Goal: Task Accomplishment & Management: Manage account settings

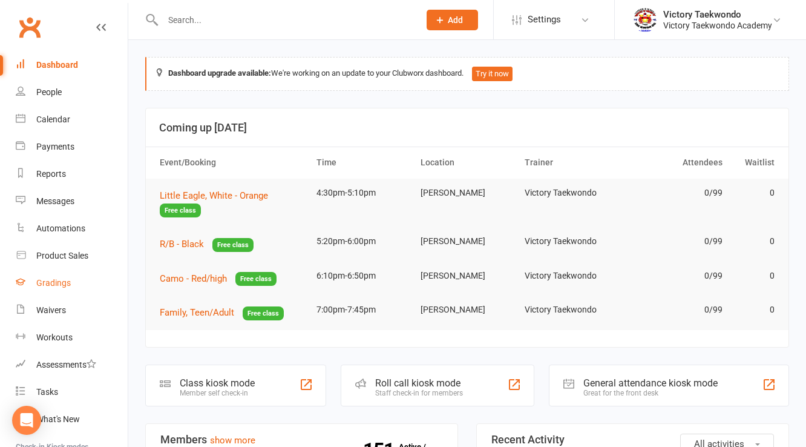
click at [65, 288] on link "Gradings" at bounding box center [72, 282] width 112 height 27
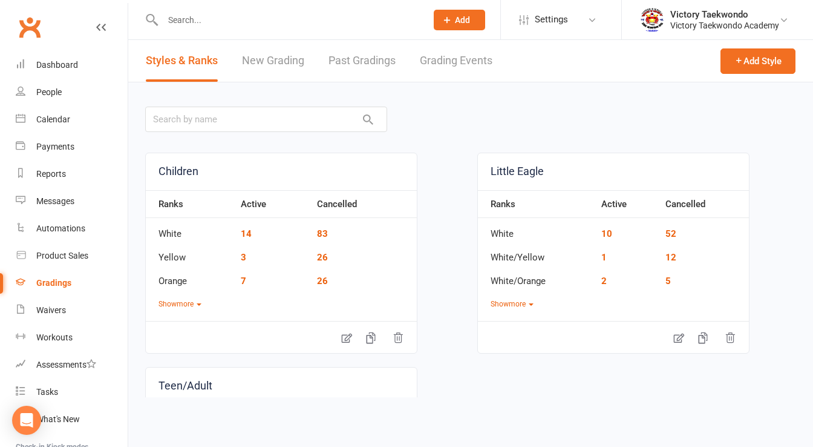
click at [335, 50] on link "Past Gradings" at bounding box center [362, 61] width 67 height 42
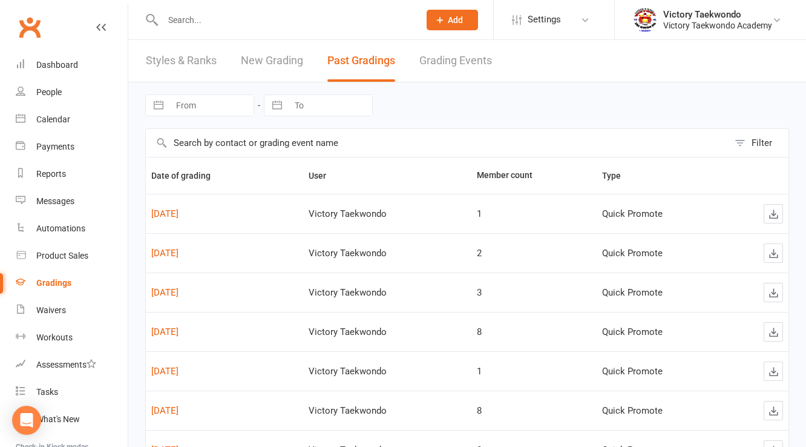
click at [266, 57] on link "New Grading" at bounding box center [272, 61] width 62 height 42
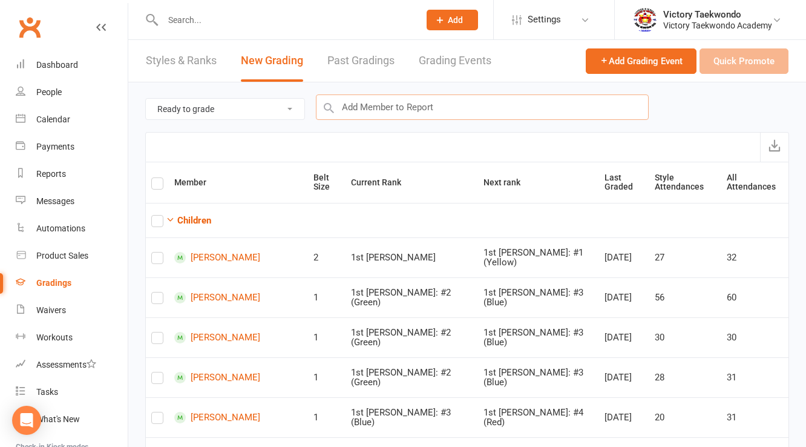
click at [373, 110] on input "text" at bounding box center [482, 106] width 333 height 25
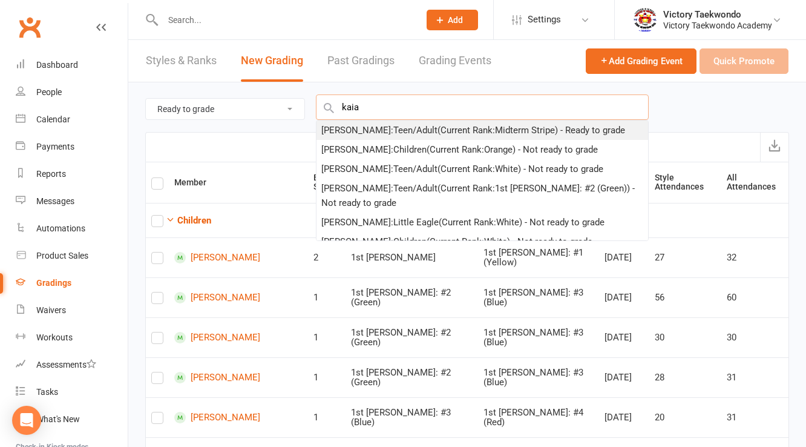
type input "kaia"
click at [394, 126] on div "Kaia Bak : Teen/Adult (Current Rank: Midterm Stripe ) - Ready to grade" at bounding box center [473, 130] width 304 height 15
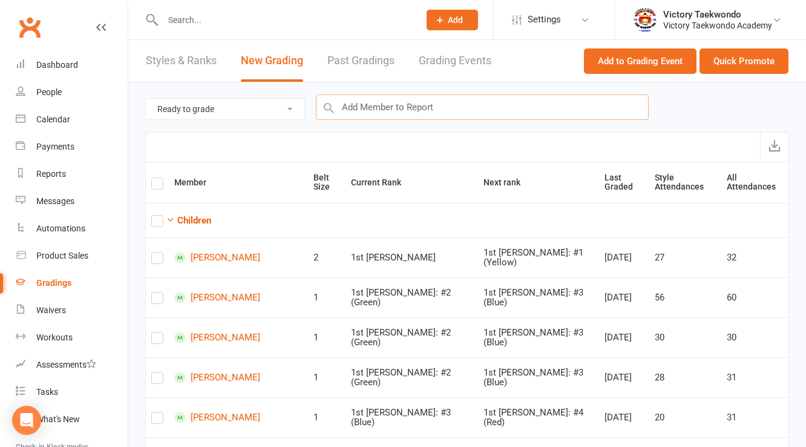
click at [394, 111] on input "text" at bounding box center [482, 106] width 333 height 25
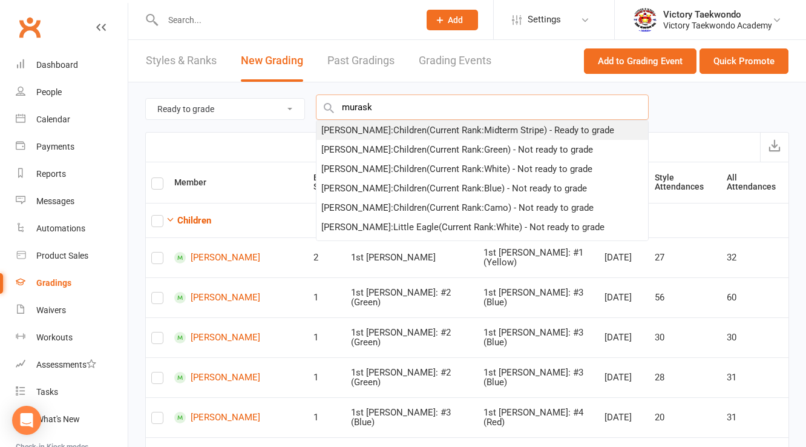
type input "murask"
click at [385, 123] on div "Julia Murasky : Children (Current Rank: Midterm Stripe ) - Ready to grade" at bounding box center [467, 130] width 293 height 15
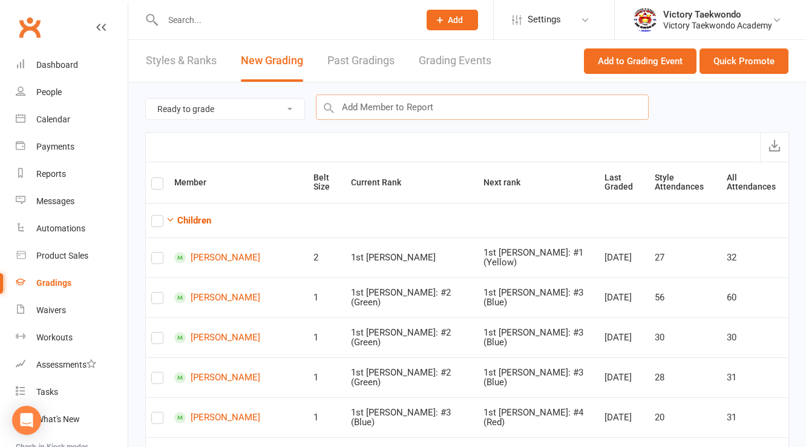
click at [358, 110] on input "text" at bounding box center [482, 106] width 333 height 25
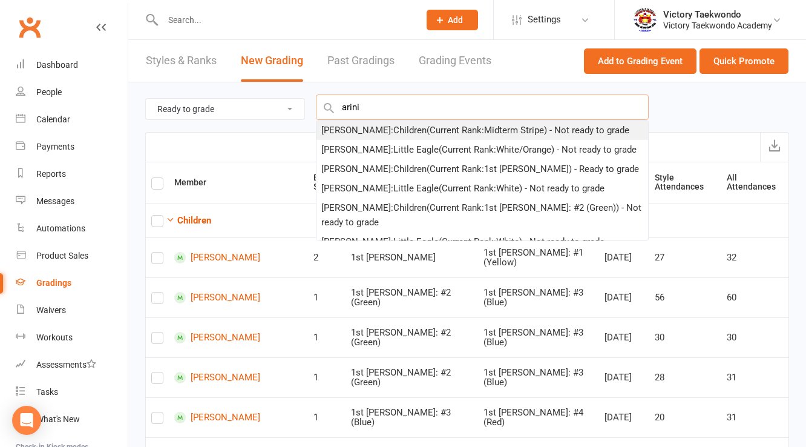
type input "arini"
click at [375, 126] on div "Arini Tripathi : Children (Current Rank: Midterm Stripe ) - Not ready to grade" at bounding box center [475, 130] width 308 height 15
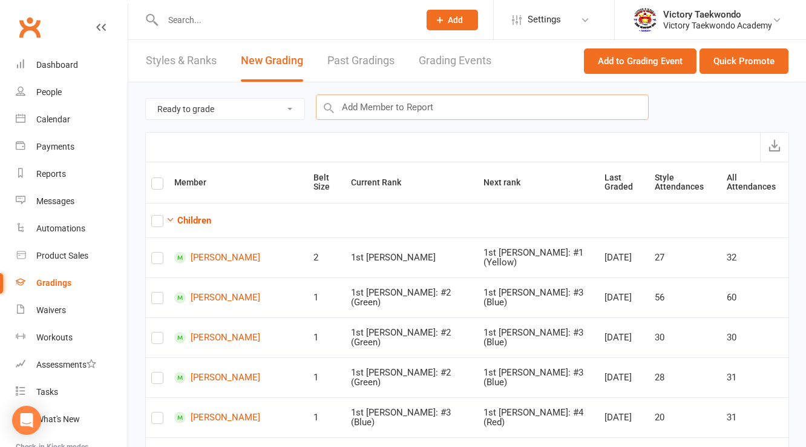
click at [368, 102] on input "text" at bounding box center [482, 106] width 333 height 25
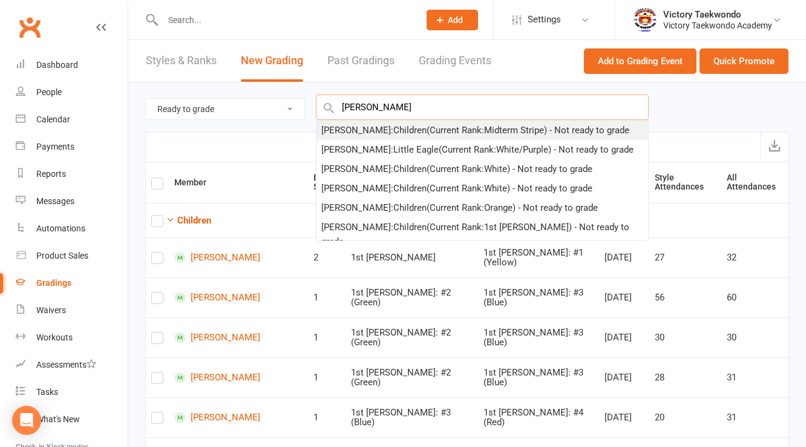
type input "saville"
click at [373, 123] on div "Francesca Saville : Children (Current Rank: Midterm Stripe ) - Not ready to gra…" at bounding box center [475, 130] width 308 height 15
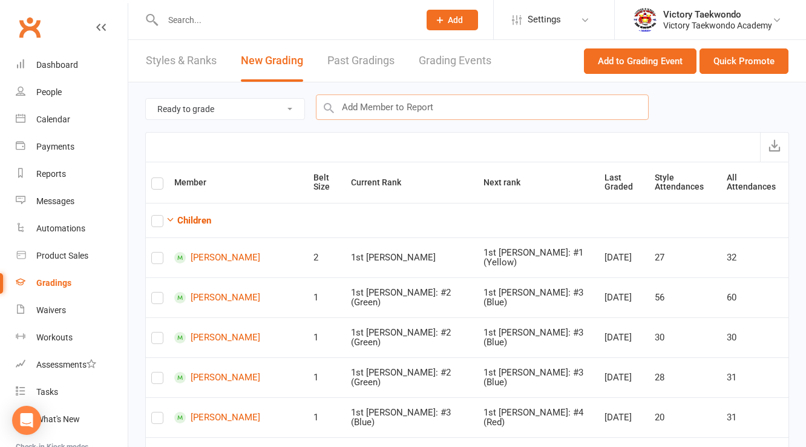
click at [376, 111] on input "text" at bounding box center [482, 106] width 333 height 25
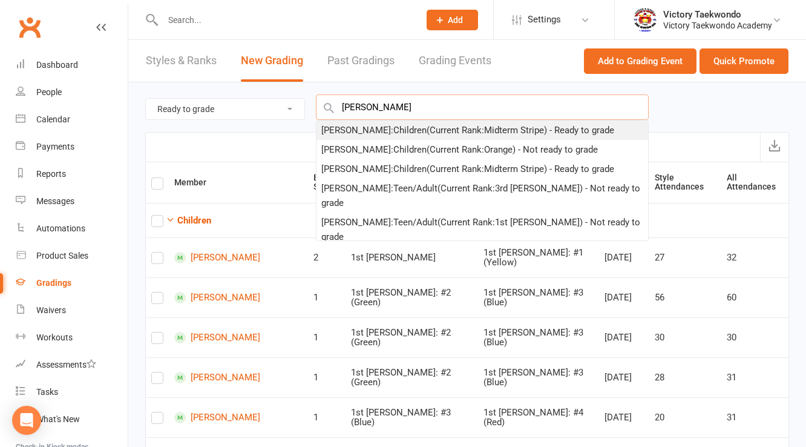
type input "ryan tol"
click at [376, 128] on div "Ryan Toliver : Children (Current Rank: Midterm Stripe ) - Ready to grade" at bounding box center [467, 130] width 293 height 15
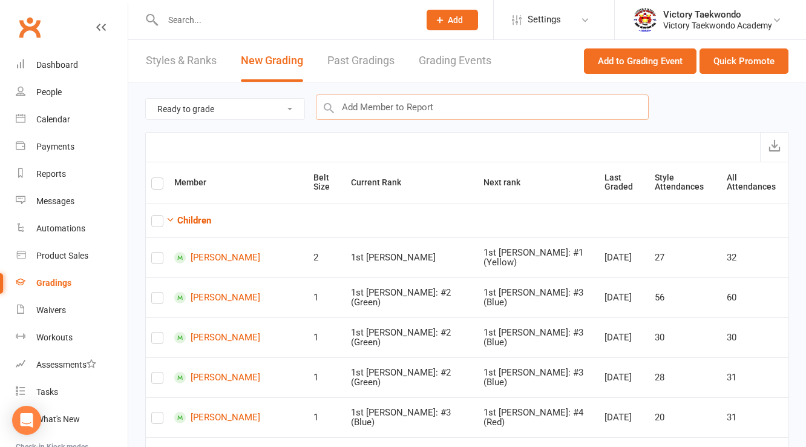
click at [376, 111] on input "text" at bounding box center [482, 106] width 333 height 25
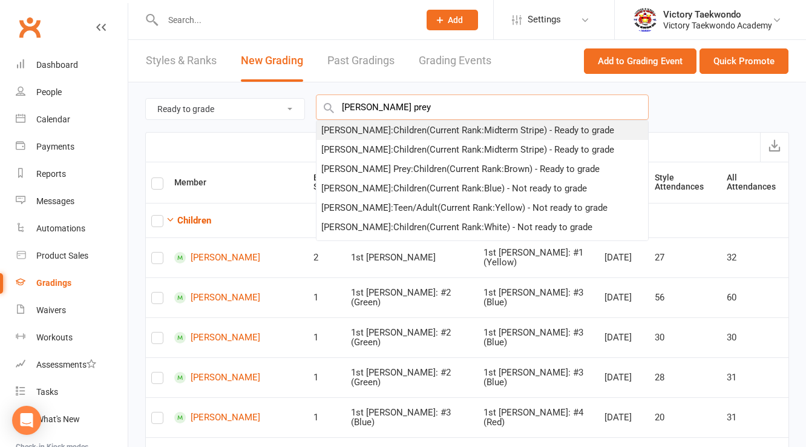
type input "hank prey"
click at [376, 131] on div "Hank Prey : Children (Current Rank: Midterm Stripe ) - Ready to grade" at bounding box center [467, 130] width 293 height 15
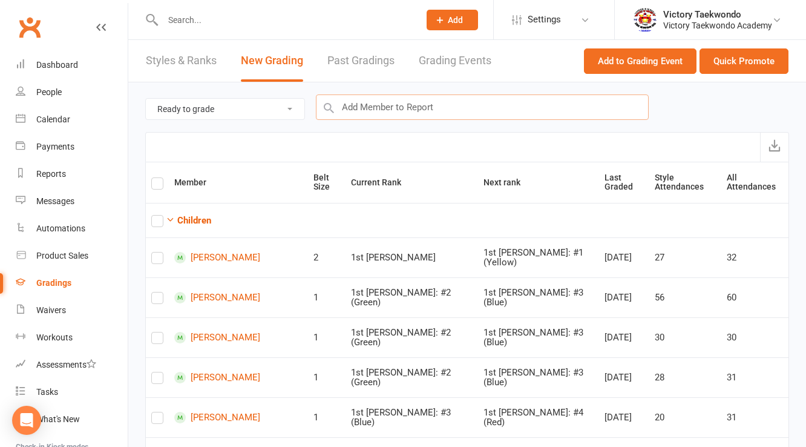
click at [378, 111] on input "text" at bounding box center [482, 106] width 333 height 25
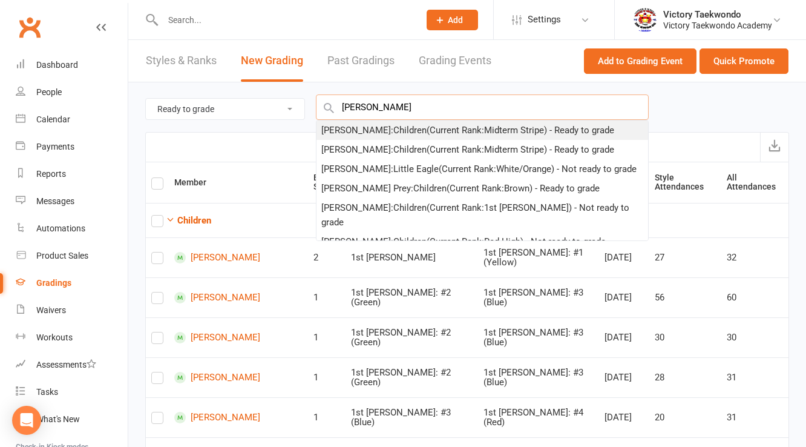
type input "nate prey"
click at [388, 131] on div "Nate Prey : Children (Current Rank: Midterm Stripe ) - Ready to grade" at bounding box center [467, 130] width 293 height 15
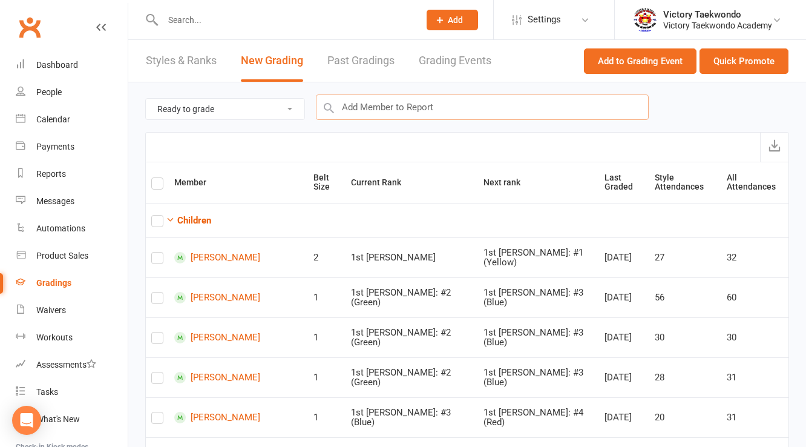
click at [387, 110] on input "text" at bounding box center [482, 106] width 333 height 25
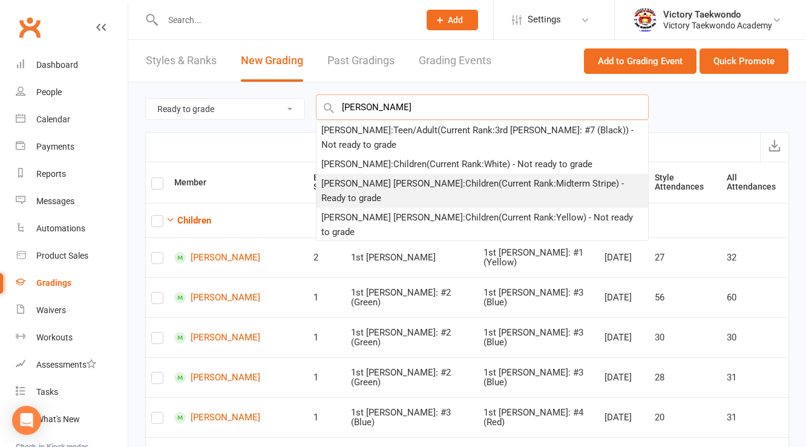
type input "conno rk"
click at [390, 182] on div "Connor Kocses : Children (Current Rank: Midterm Stripe ) - Ready to grade" at bounding box center [482, 190] width 322 height 29
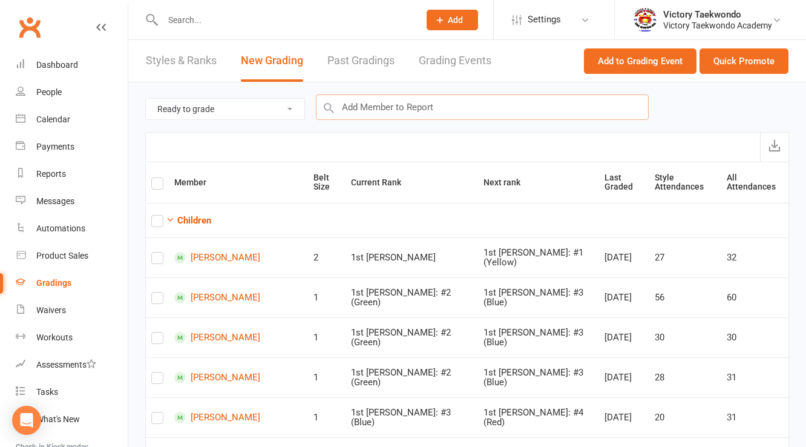
click at [382, 111] on input "text" at bounding box center [482, 106] width 333 height 25
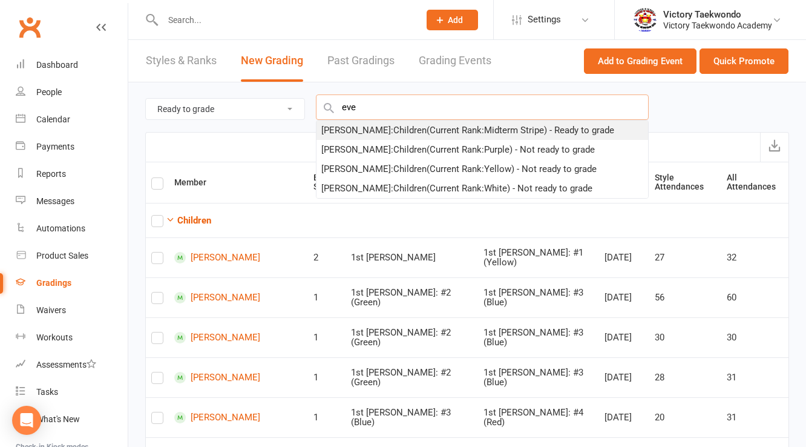
type input "eve"
click at [388, 128] on div "Evelyn Braynor : Children (Current Rank: Midterm Stripe ) - Ready to grade" at bounding box center [467, 130] width 293 height 15
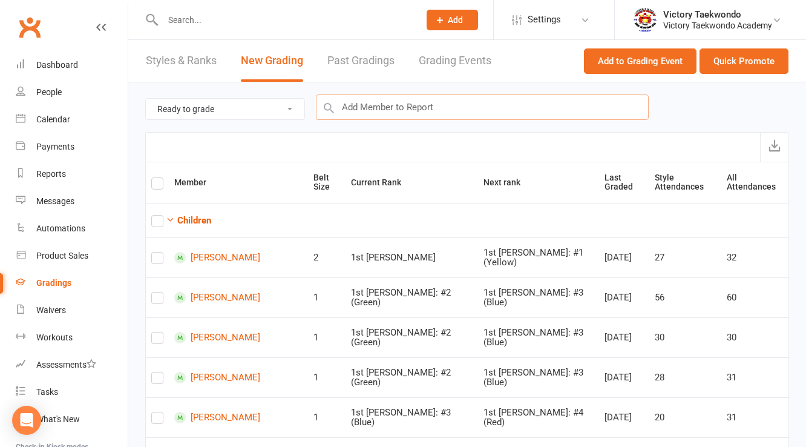
click at [391, 111] on input "text" at bounding box center [482, 106] width 333 height 25
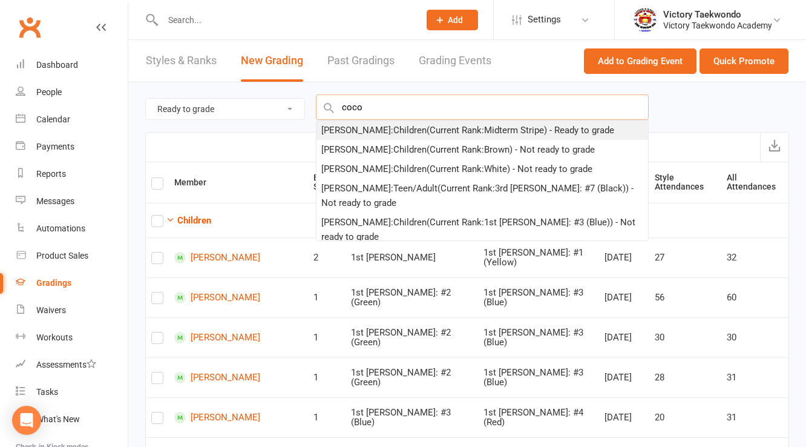
type input "coco"
click at [379, 126] on div "Henry Coco : Children (Current Rank: Midterm Stripe ) - Ready to grade" at bounding box center [467, 130] width 293 height 15
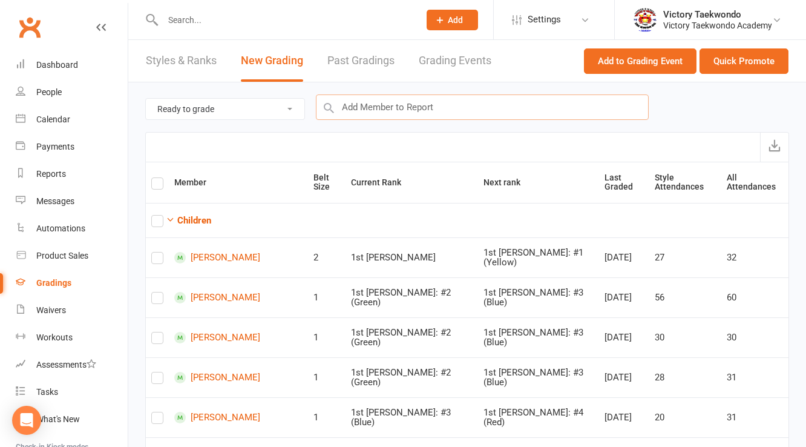
click at [386, 116] on input "text" at bounding box center [482, 106] width 333 height 25
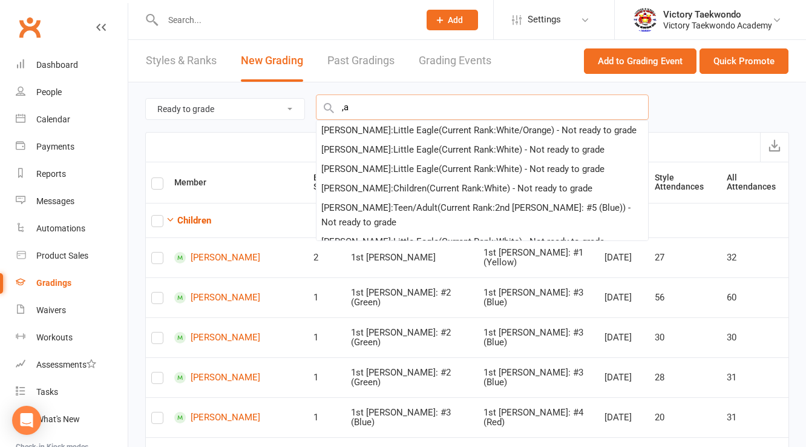
type input ","
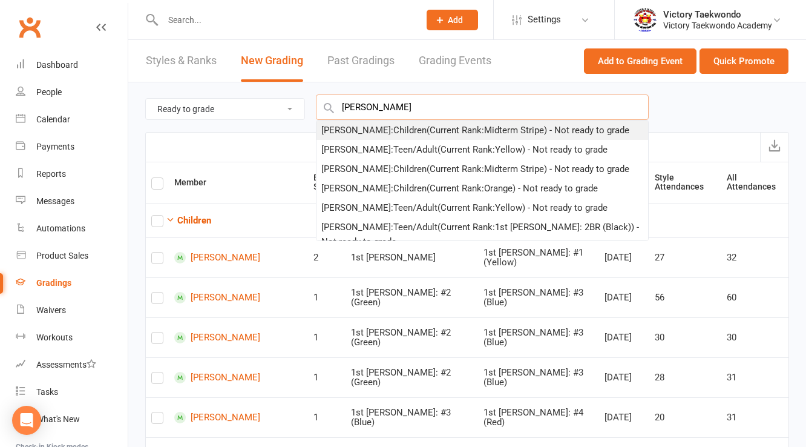
type input "mary eib"
click at [384, 131] on div "Mary Eib : Children (Current Rank: Midterm Stripe ) - Not ready to grade" at bounding box center [475, 130] width 308 height 15
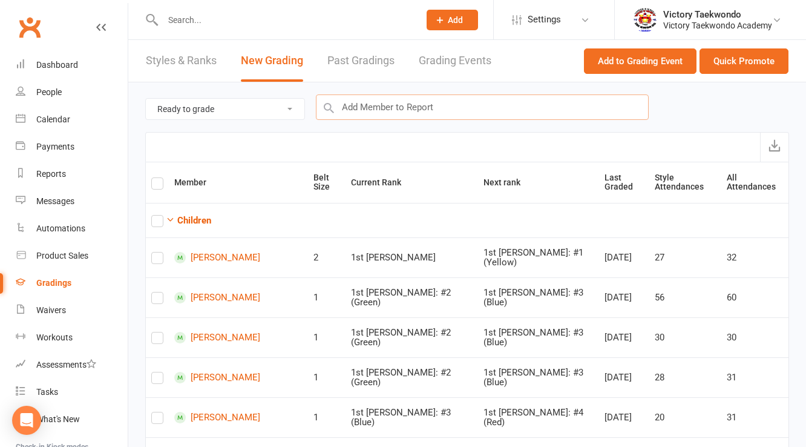
click at [380, 111] on input "text" at bounding box center [482, 106] width 333 height 25
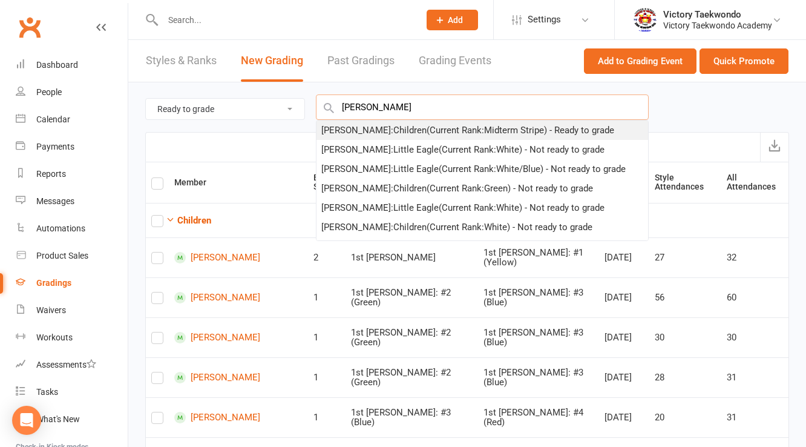
type input "lucy d"
click at [373, 126] on div "Lucy Dimeglio : Children (Current Rank: Midterm Stripe ) - Ready to grade" at bounding box center [467, 130] width 293 height 15
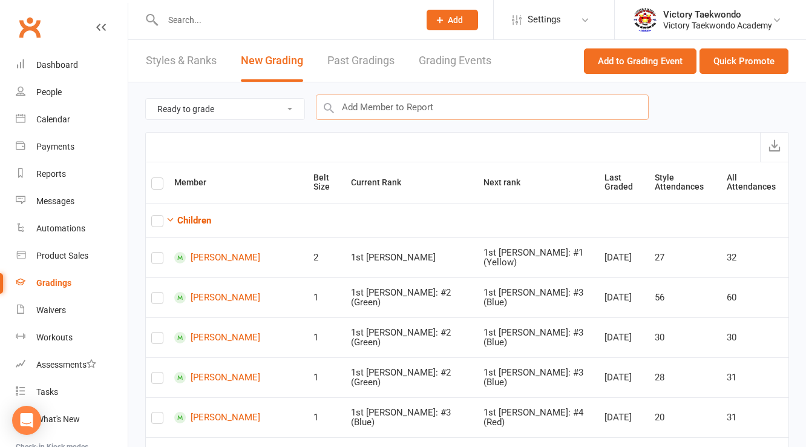
click at [376, 111] on input "text" at bounding box center [482, 106] width 333 height 25
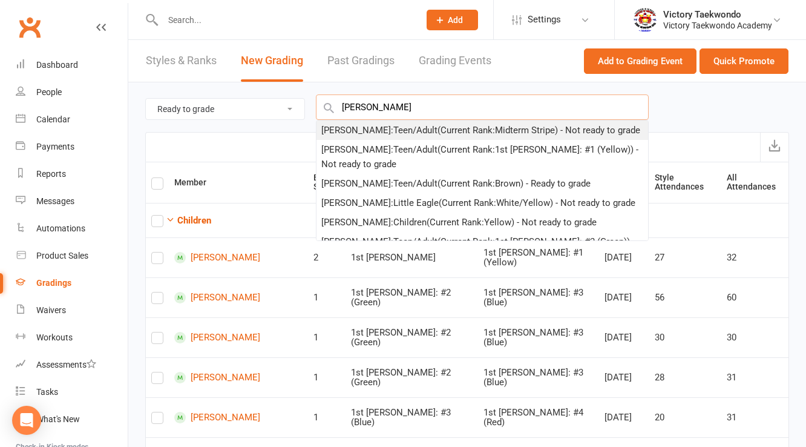
type input "rachel k"
click at [376, 128] on div "Rachel Kim : Teen/Adult (Current Rank: Midterm Stripe ) - Not ready to grade" at bounding box center [480, 130] width 319 height 15
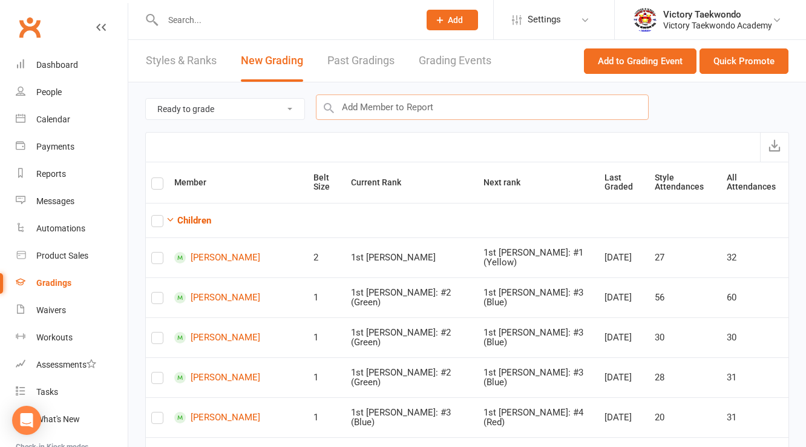
click at [378, 111] on input "text" at bounding box center [482, 106] width 333 height 25
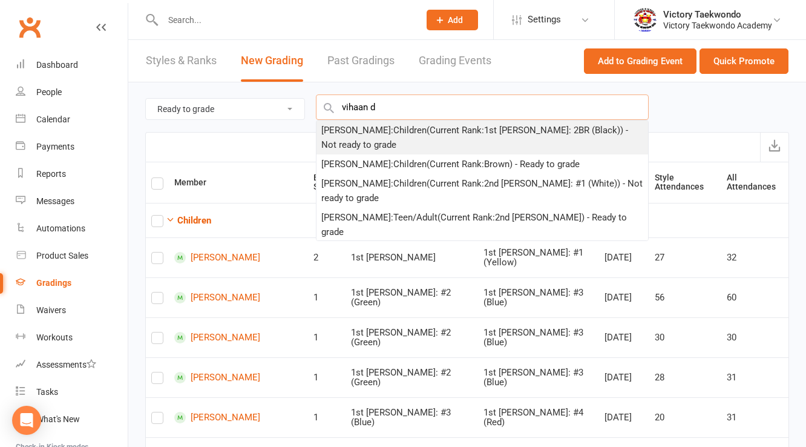
type input "vihaan d"
click at [378, 134] on div "Vihaan Dubey : Children (Current Rank: 1st Dan: 2BR (Black) ) - Not ready to gr…" at bounding box center [482, 137] width 322 height 29
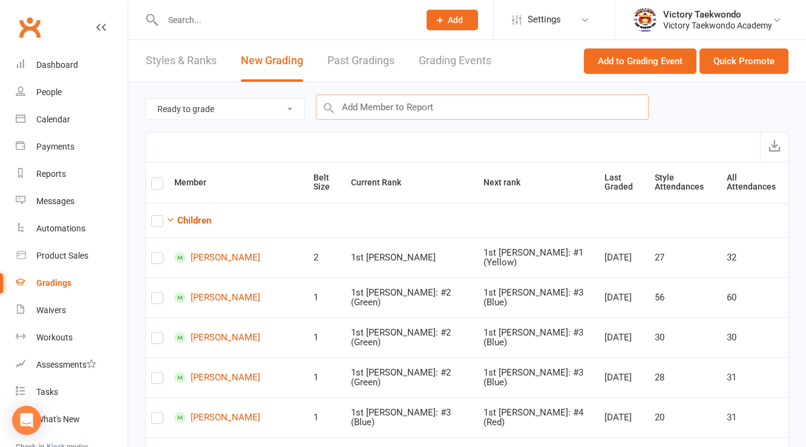
click at [382, 114] on input "text" at bounding box center [482, 106] width 333 height 25
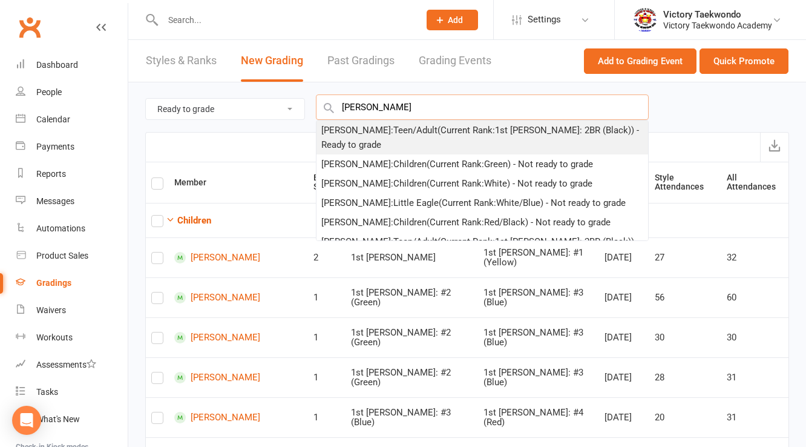
type input "layek"
click at [382, 135] on div "Rishabh Layek : Teen/Adult (Current Rank: 1st Dan: 2BR (Black) ) - Ready to gra…" at bounding box center [482, 137] width 322 height 29
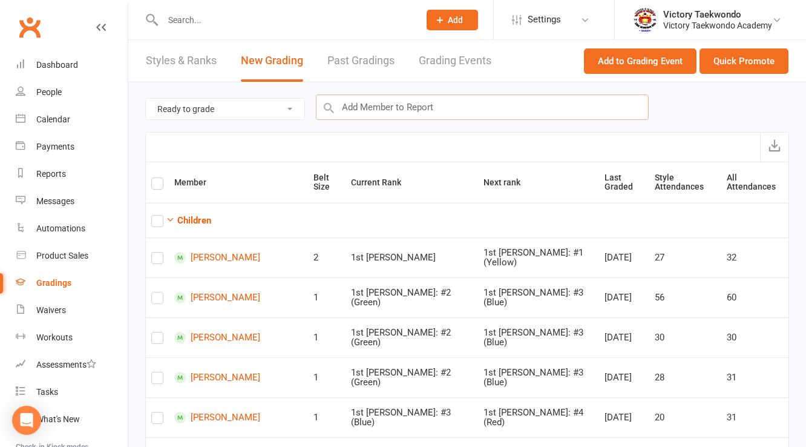
click at [392, 110] on input "text" at bounding box center [482, 106] width 333 height 25
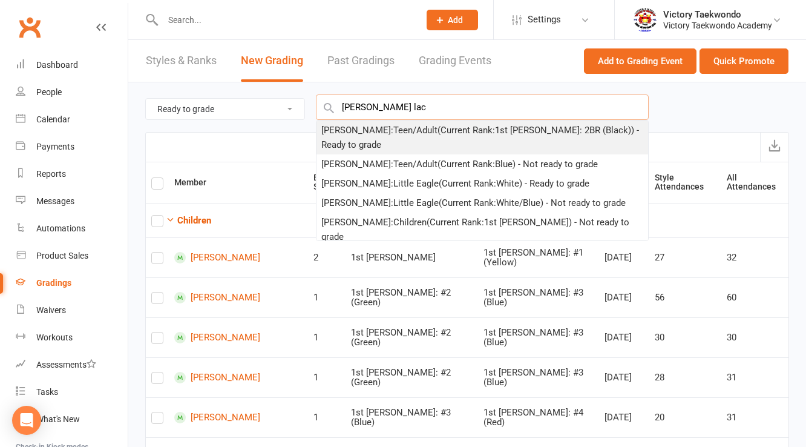
type input "logan lac"
click at [390, 130] on div "Logan Lacorazza : Teen/Adult (Current Rank: 1st Dan: 2BR (Black) ) - Ready to g…" at bounding box center [482, 137] width 322 height 29
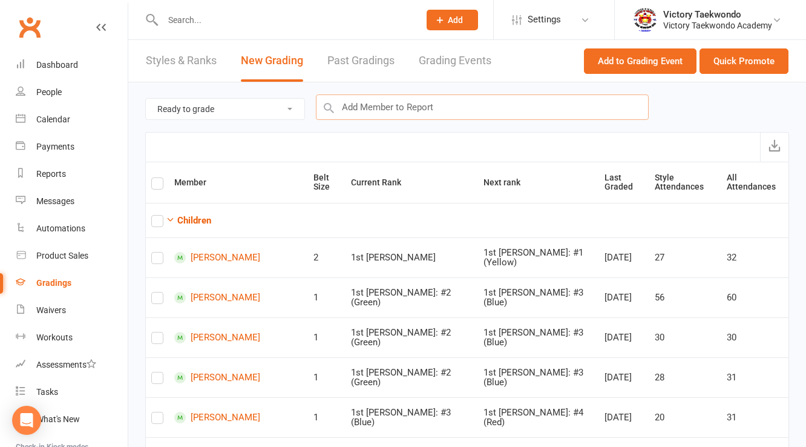
click at [392, 114] on input "text" at bounding box center [482, 106] width 333 height 25
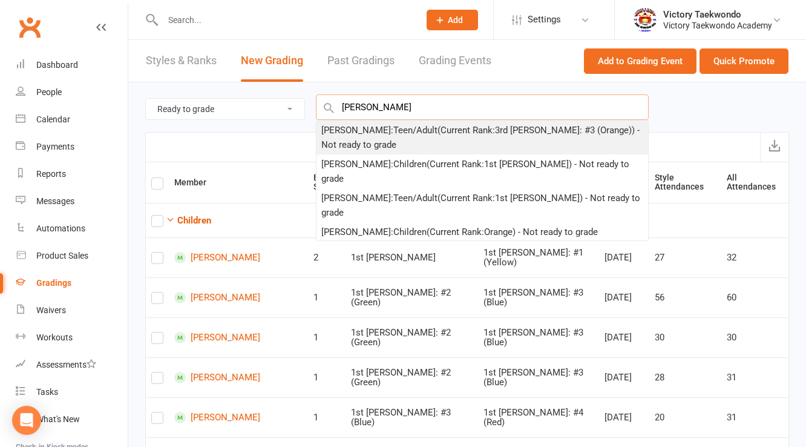
type input "sarah ar"
click at [390, 136] on div "Sarah Armour : Teen/Adult (Current Rank: 3rd Dan: #3 (Orange) ) - Not ready to …" at bounding box center [482, 137] width 322 height 29
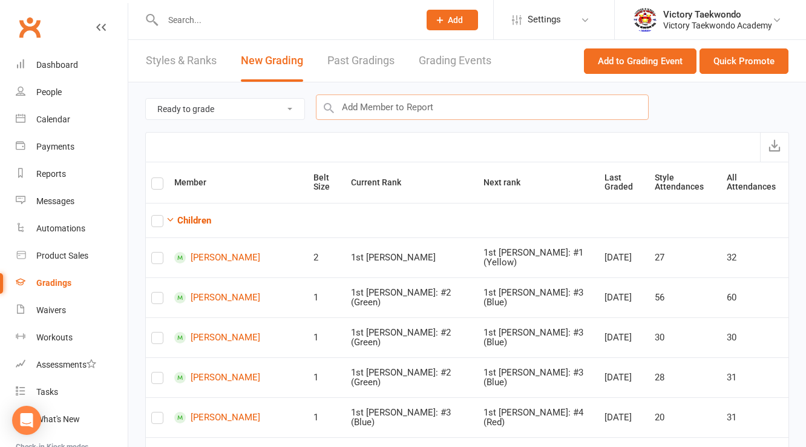
click at [393, 114] on input "text" at bounding box center [482, 106] width 333 height 25
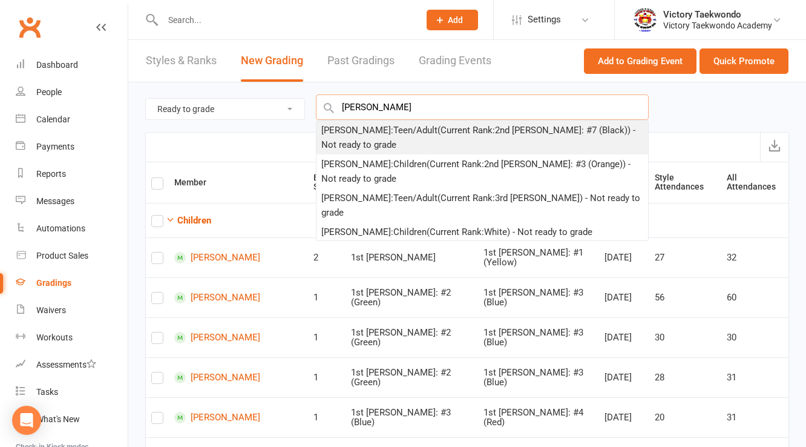
type input "andrew d"
click at [394, 136] on div "Andrew Dauber : Teen/Adult (Current Rank: 2nd Dan: #7 (Black) ) - Not ready to …" at bounding box center [482, 137] width 322 height 29
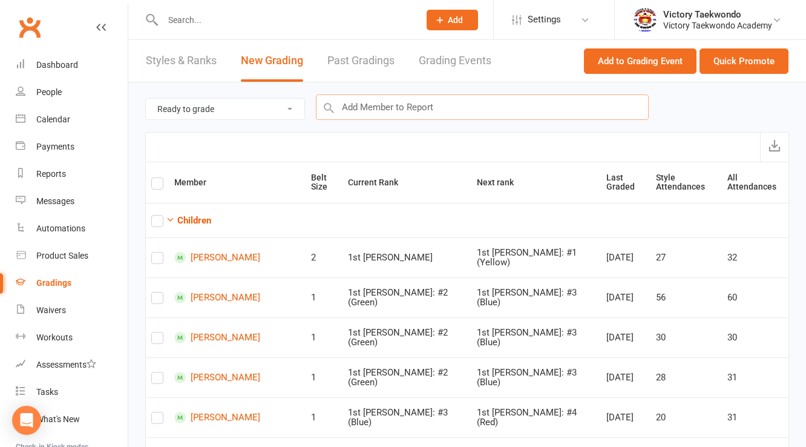
click at [391, 108] on input "text" at bounding box center [482, 106] width 333 height 25
type input "c"
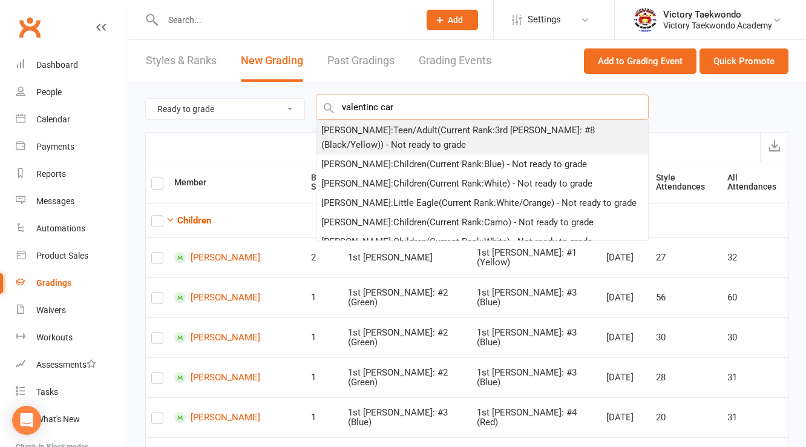
type input "valentinc car"
click at [394, 136] on div "Valentina Cariola : Teen/Adult (Current Rank: 3rd Dan: #8 (Black/Yellow) ) - No…" at bounding box center [482, 137] width 322 height 29
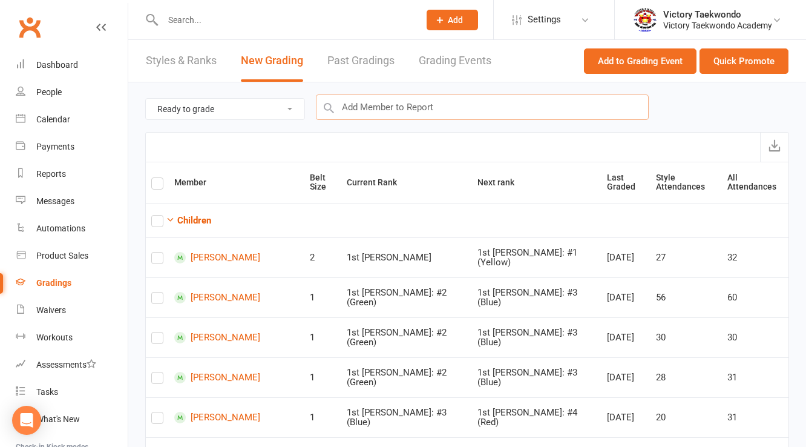
click at [367, 102] on input "text" at bounding box center [482, 106] width 333 height 25
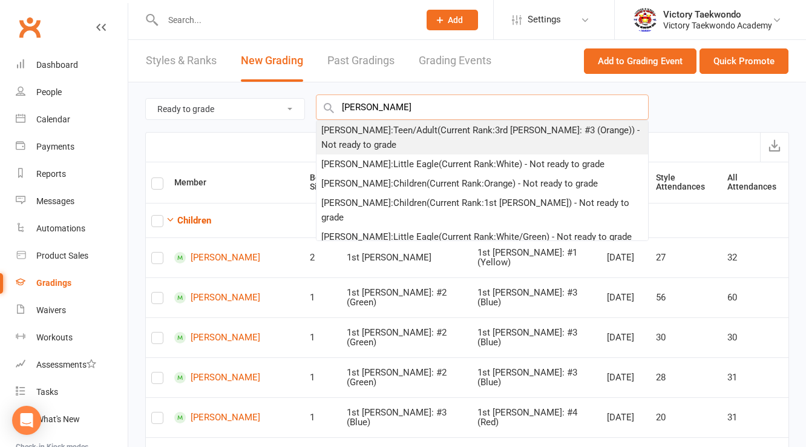
type input "gopi"
click at [381, 139] on div "Aditya Gopi : Teen/Adult (Current Rank: 3rd Dan: #3 (Orange) ) - Not ready to g…" at bounding box center [482, 137] width 322 height 29
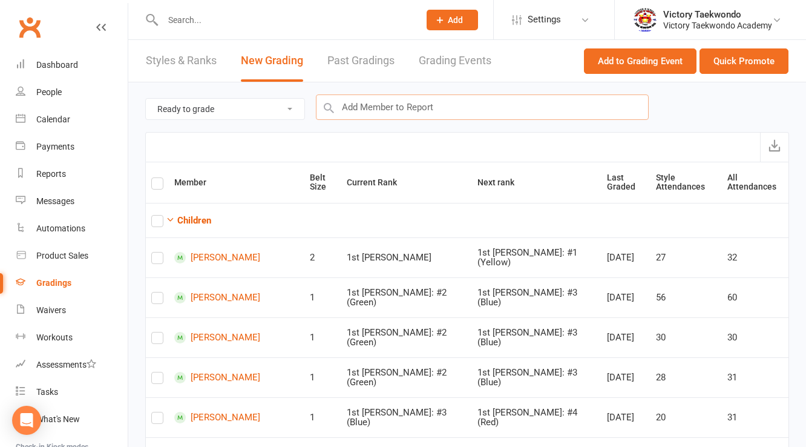
click at [385, 111] on input "text" at bounding box center [482, 106] width 333 height 25
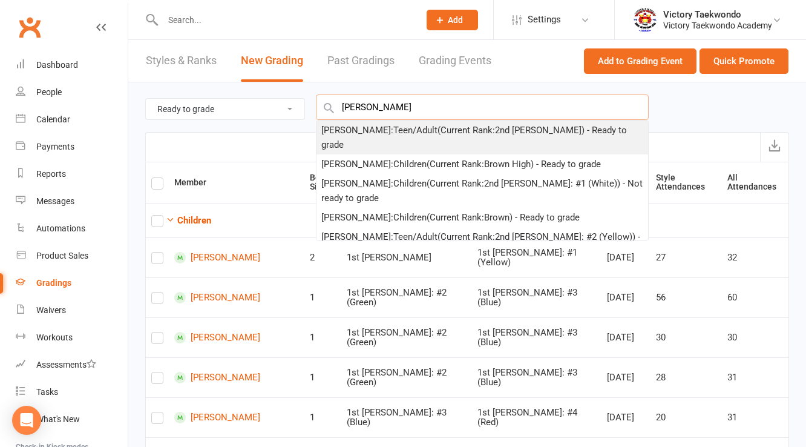
type input "ishaan kumar"
click at [385, 126] on div "Ishaan Kumar : Teen/Adult (Current Rank: 2nd Dan ) - Ready to grade" at bounding box center [482, 137] width 322 height 29
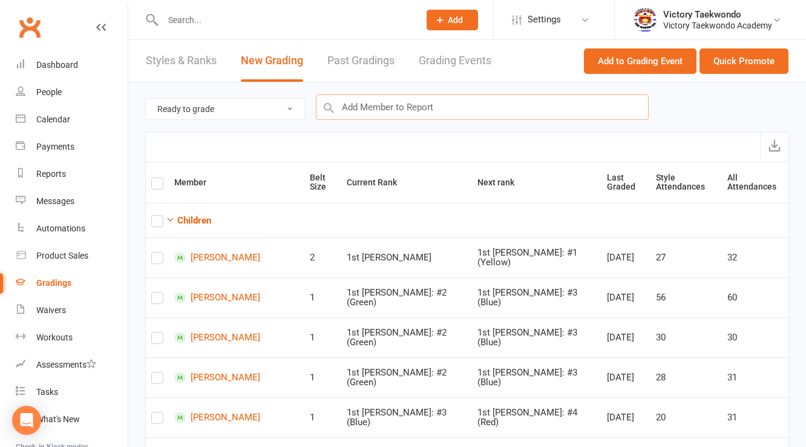
click at [387, 103] on input "text" at bounding box center [482, 106] width 333 height 25
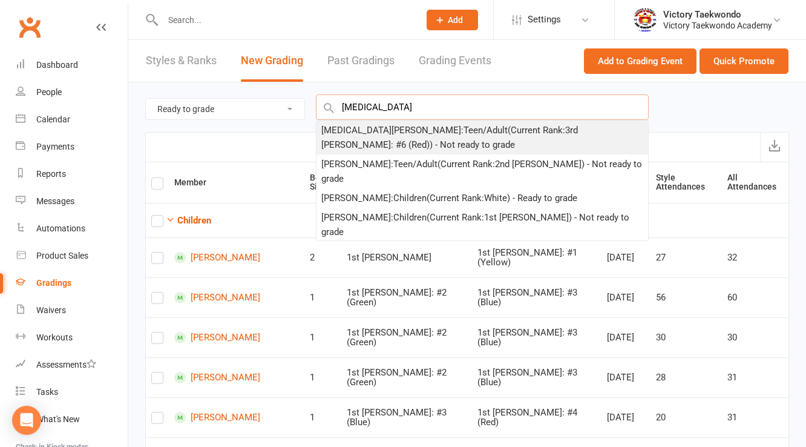
type input "allegra"
click at [378, 131] on div "Allegra Mastrosimone : Teen/Adult (Current Rank: 3rd Dan: #6 (Red) ) - Not read…" at bounding box center [482, 137] width 322 height 29
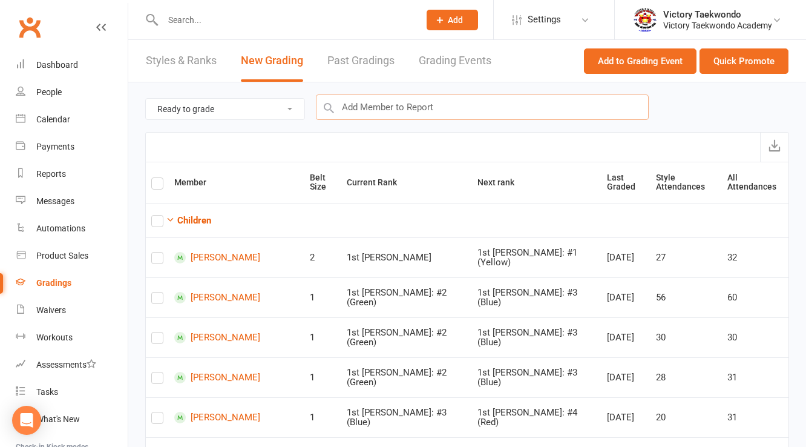
click at [385, 113] on input "text" at bounding box center [482, 106] width 333 height 25
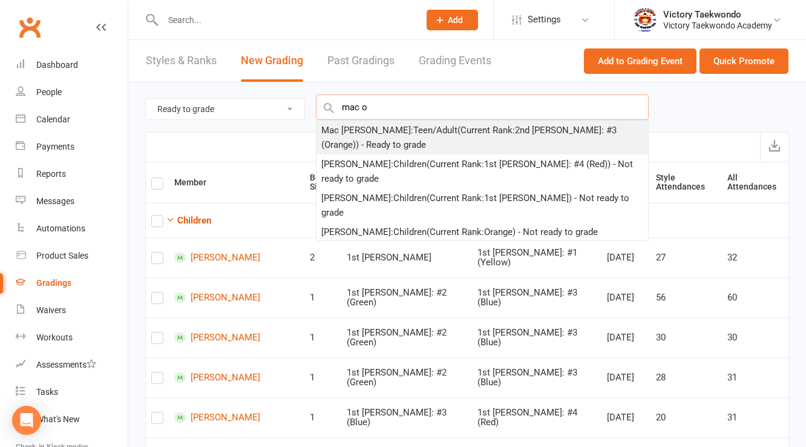
type input "mac o"
click at [385, 138] on div "Mac O'Shaughnessey : Teen/Adult (Current Rank: 2nd Dan: #3 (Orange) ) - Ready t…" at bounding box center [482, 137] width 322 height 29
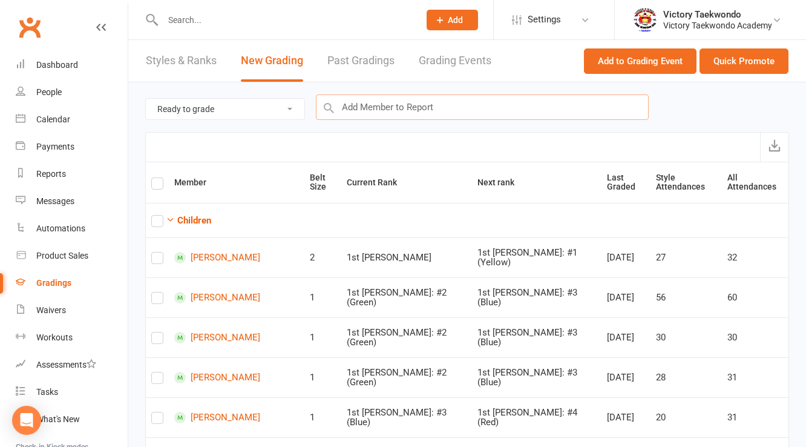
click at [382, 97] on input "text" at bounding box center [482, 106] width 333 height 25
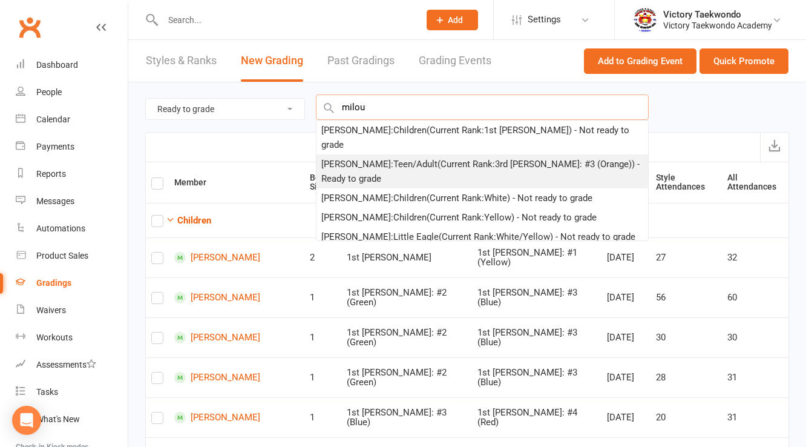
type input "milou"
click at [368, 157] on div "Francesca Milou : Teen/Adult (Current Rank: 3rd Dan: #3 (Orange) ) - Ready to g…" at bounding box center [482, 171] width 322 height 29
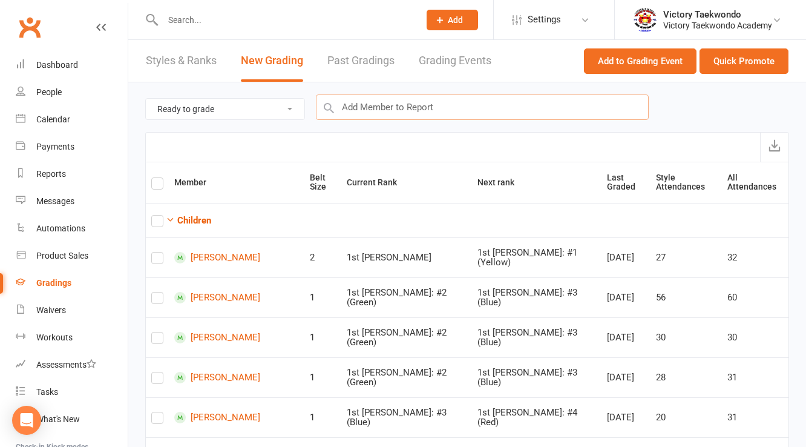
click at [375, 114] on input "text" at bounding box center [482, 106] width 333 height 25
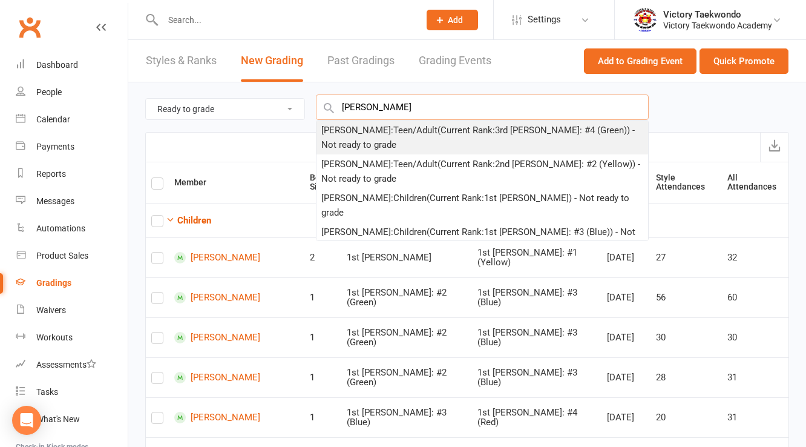
type input "siva"
click at [374, 128] on div "Adhithya Siva : Teen/Adult (Current Rank: 3rd Dan: #4 (Green) ) - Not ready to …" at bounding box center [482, 137] width 322 height 29
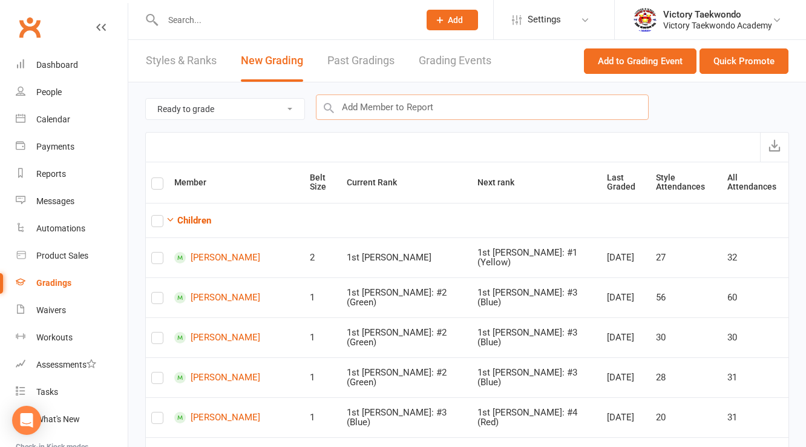
click at [382, 110] on input "text" at bounding box center [482, 106] width 333 height 25
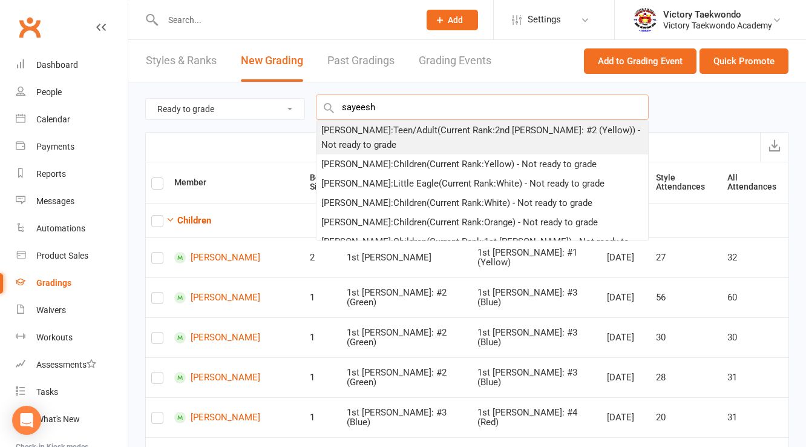
type input "sayeesh"
click at [380, 131] on div "Sayeesh Sivakumar : Teen/Adult (Current Rank: 2nd Dan: #2 (Yellow) ) - Not read…" at bounding box center [482, 137] width 322 height 29
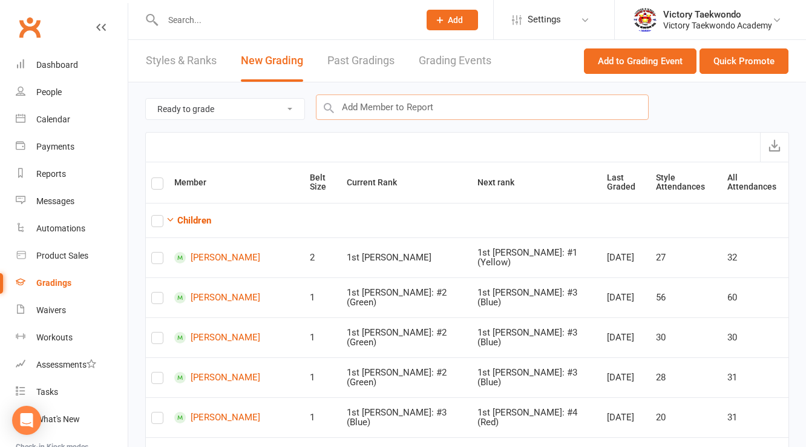
click at [385, 114] on input "text" at bounding box center [482, 106] width 333 height 25
type input "z"
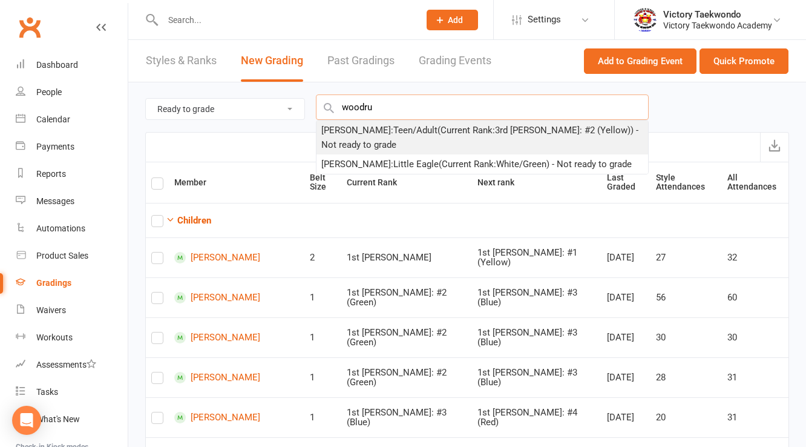
type input "woodru"
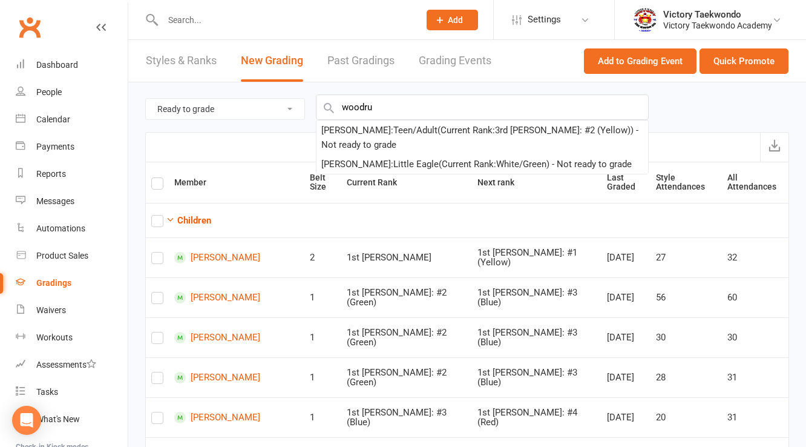
drag, startPoint x: 387, startPoint y: 135, endPoint x: 392, endPoint y: 111, distance: 24.7
click at [388, 134] on div "Zachary Woodruff : Teen/Adult (Current Rank: 3rd Dan: #2 (Yellow) ) - Not ready…" at bounding box center [482, 137] width 322 height 29
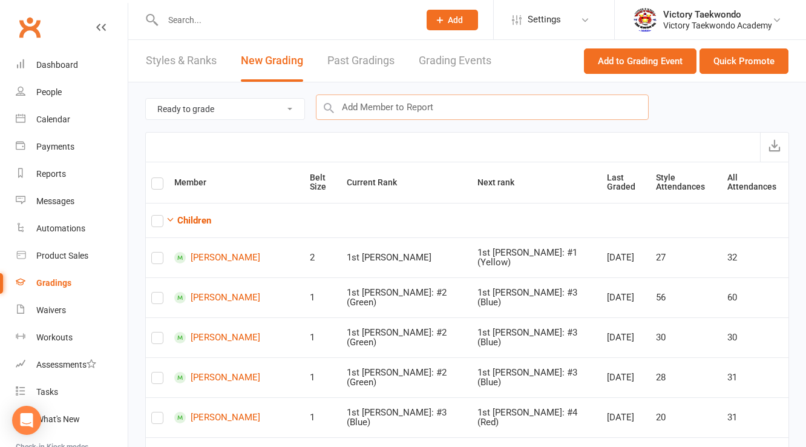
click at [392, 111] on input "text" at bounding box center [482, 106] width 333 height 25
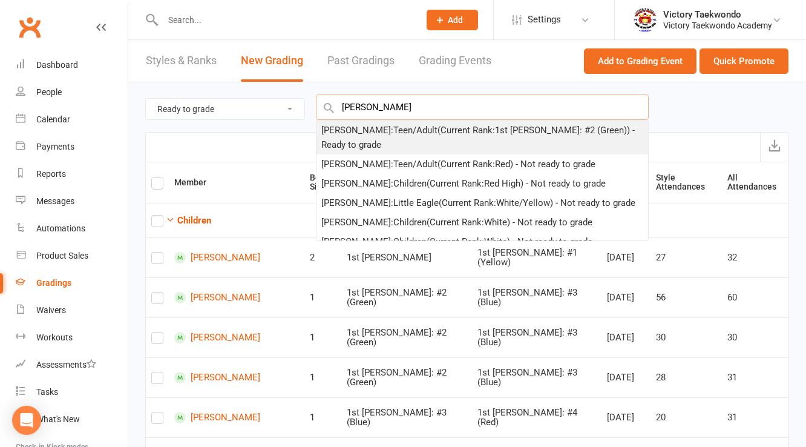
type input "dan swart"
click at [391, 130] on div "Dan Swart : Teen/Adult (Current Rank: 1st Dan: #2 (Green) ) - Ready to grade" at bounding box center [482, 137] width 322 height 29
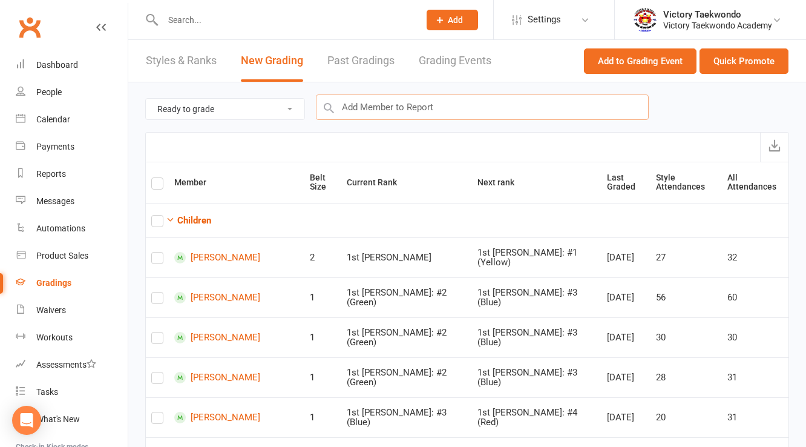
click at [394, 111] on input "text" at bounding box center [482, 106] width 333 height 25
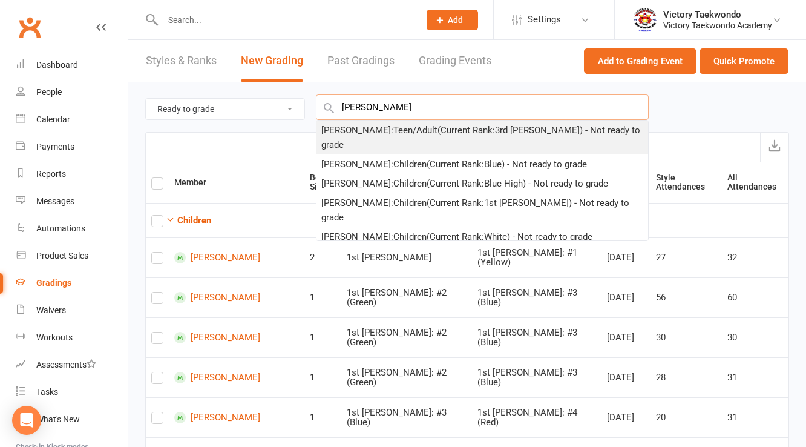
type input "rohan m"
click at [391, 131] on div "Rohan Mishra : Teen/Adult (Current Rank: 3rd Dan ) - Not ready to grade" at bounding box center [482, 137] width 322 height 29
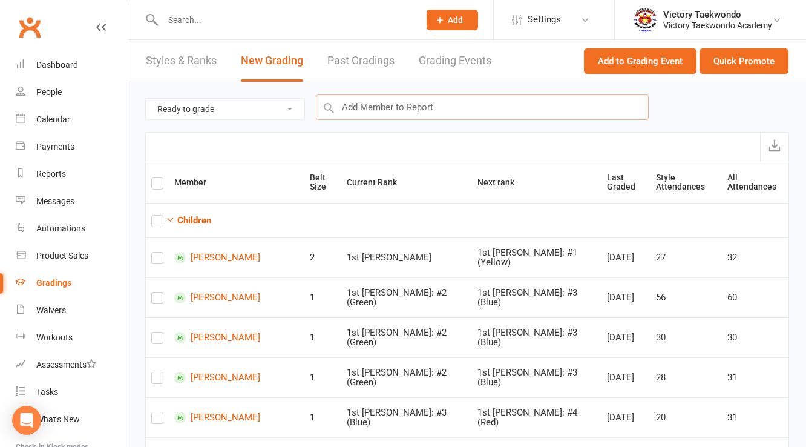
click at [391, 111] on input "text" at bounding box center [482, 106] width 333 height 25
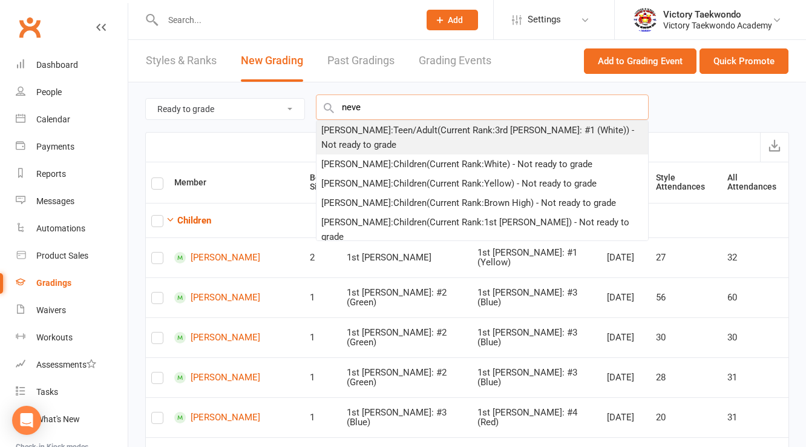
type input "neve"
click at [385, 136] on div "Neve Sirois : Teen/Adult (Current Rank: 3rd Dan: #1 (White) ) - Not ready to gr…" at bounding box center [482, 137] width 322 height 29
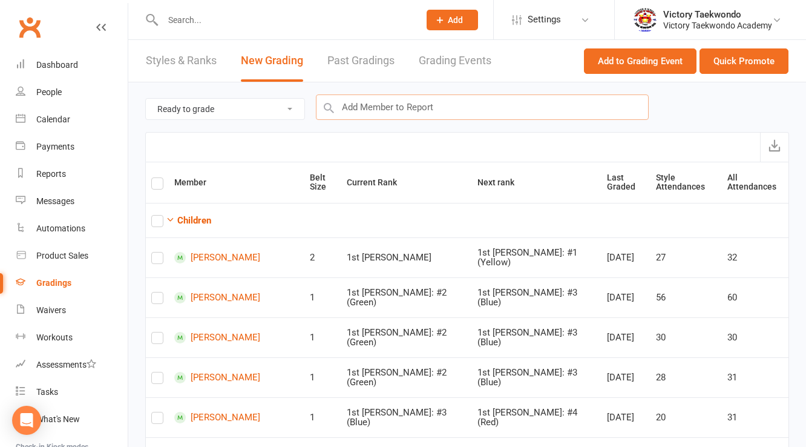
click at [387, 109] on input "text" at bounding box center [482, 106] width 333 height 25
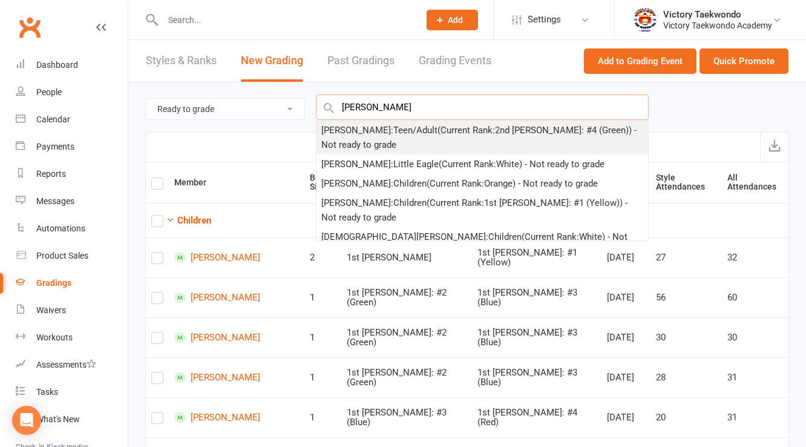
type input "reyansh"
click at [379, 126] on div "Reyansh Dubey : Teen/Adult (Current Rank: 2nd Dan: #4 (Green) ) - Not ready to …" at bounding box center [482, 137] width 322 height 29
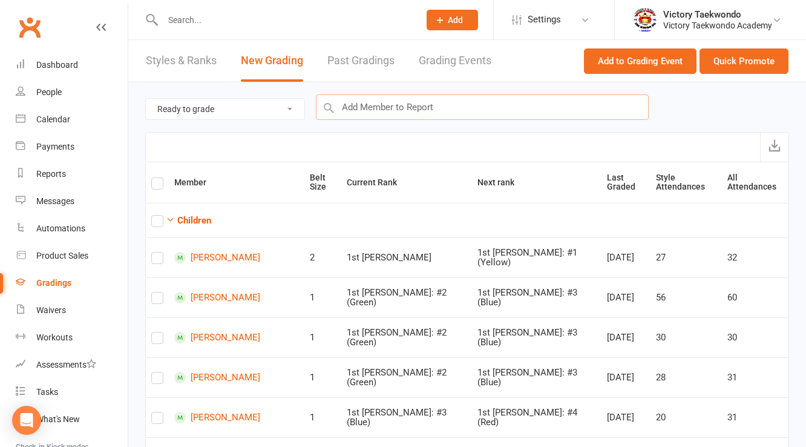
click at [380, 103] on input "text" at bounding box center [482, 106] width 333 height 25
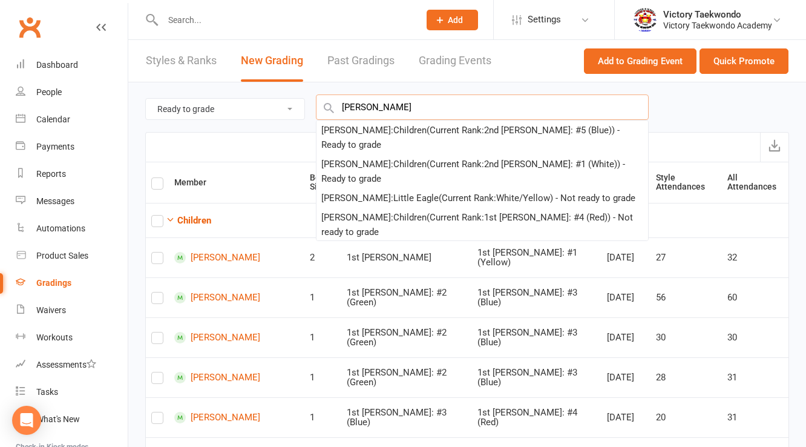
type input "josie rad"
click at [373, 128] on div "Josie Radler : Children (Current Rank: 2nd Dan: #5 (Blue) ) - Ready to grade" at bounding box center [482, 137] width 322 height 29
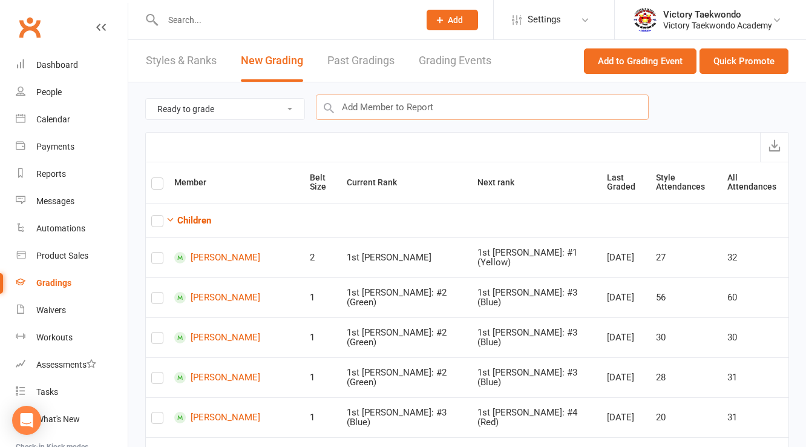
click at [373, 111] on input "text" at bounding box center [482, 106] width 333 height 25
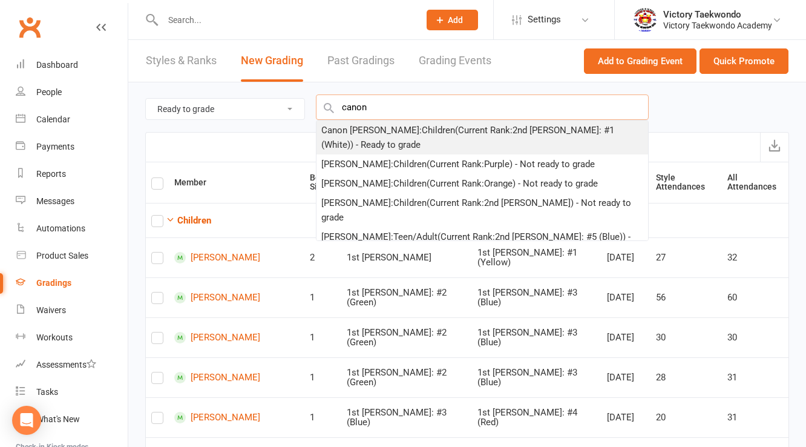
type input "canon"
click at [369, 128] on div "Canon Radler : Children (Current Rank: 2nd Dan: #1 (White) ) - Ready to grade" at bounding box center [482, 137] width 322 height 29
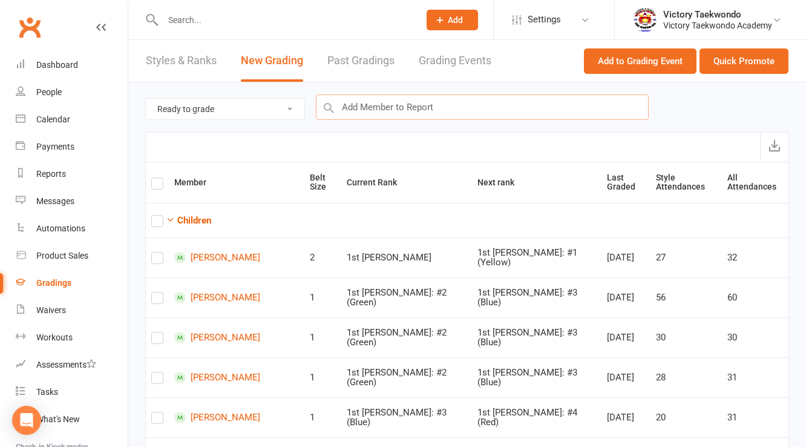
click at [374, 117] on input "text" at bounding box center [482, 106] width 333 height 25
click at [375, 111] on input "text" at bounding box center [482, 106] width 333 height 25
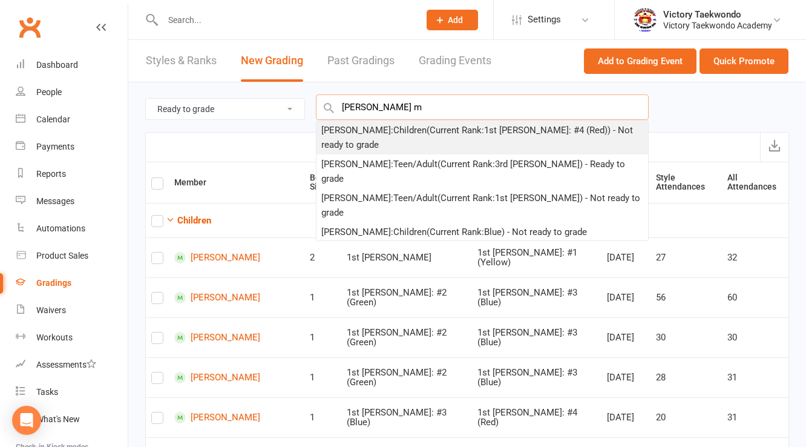
type input "rolan m"
click at [381, 131] on div "Roland Menche : Children (Current Rank: 1st Dan: #4 (Red) ) - Not ready to grade" at bounding box center [482, 137] width 322 height 29
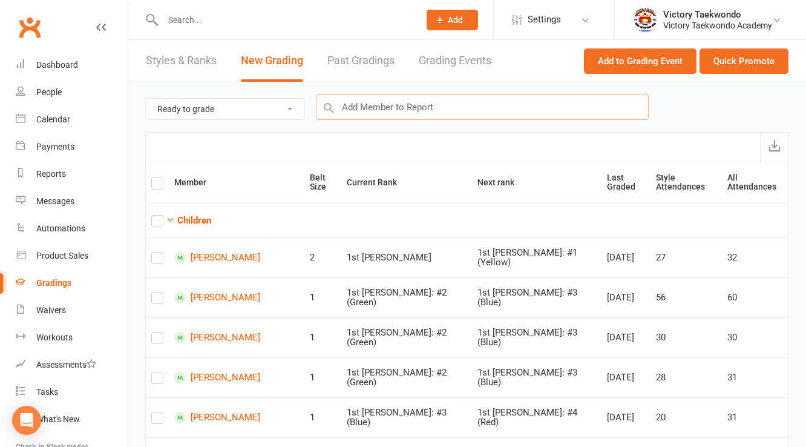
click at [385, 110] on input "text" at bounding box center [482, 106] width 333 height 25
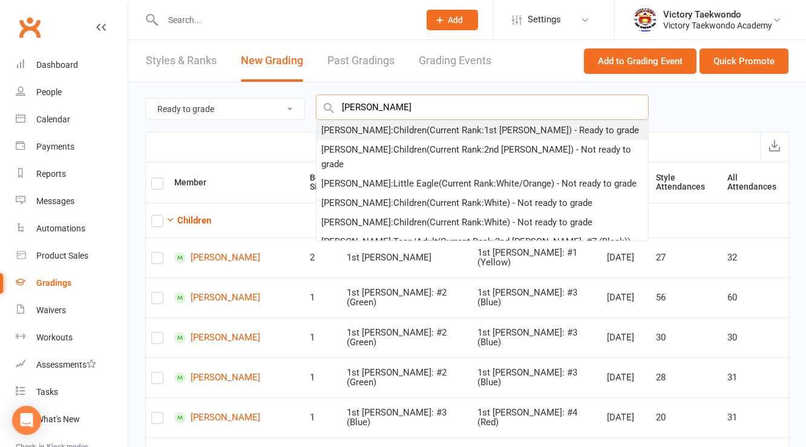
type input "aarin das"
click at [384, 126] on div "Aarin Das : Children (Current Rank: 1st Dan ) - Ready to grade" at bounding box center [480, 130] width 318 height 15
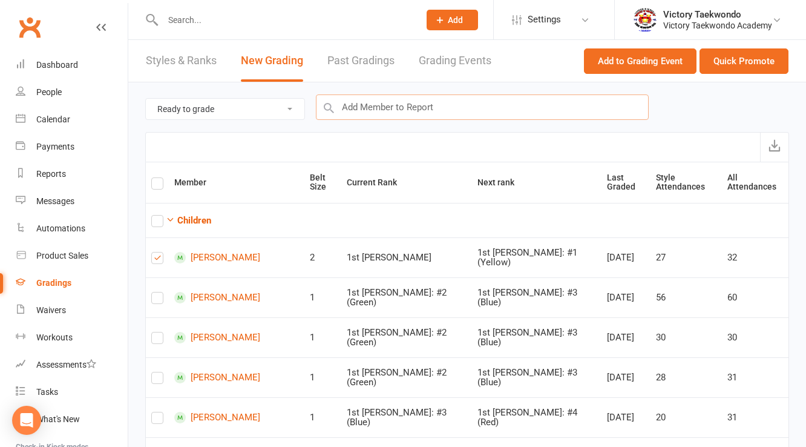
click at [386, 113] on input "text" at bounding box center [482, 106] width 333 height 25
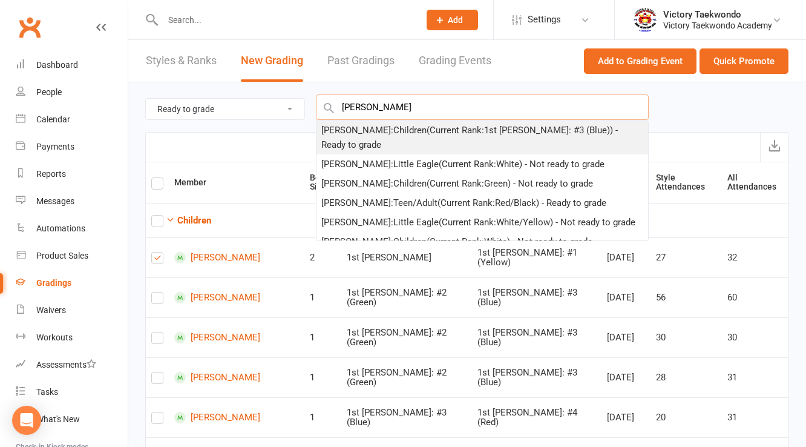
type input "joshua don"
click at [378, 131] on div "Joshua Donawa : Children (Current Rank: 1st Dan: #3 (Blue) ) - Ready to grade" at bounding box center [482, 137] width 322 height 29
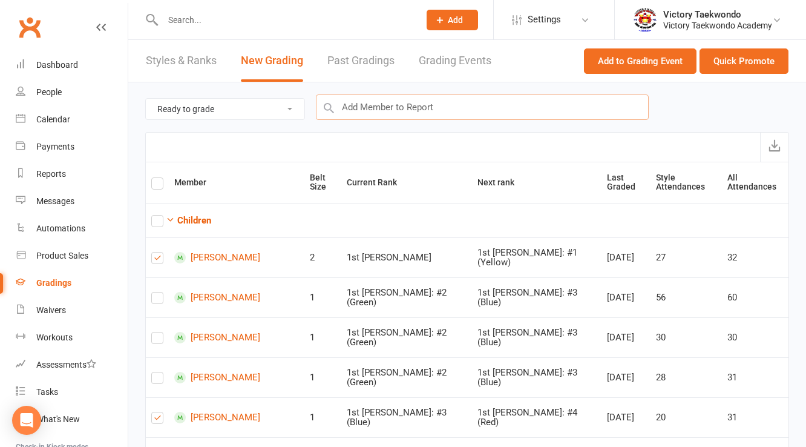
click at [381, 113] on input "text" at bounding box center [482, 106] width 333 height 25
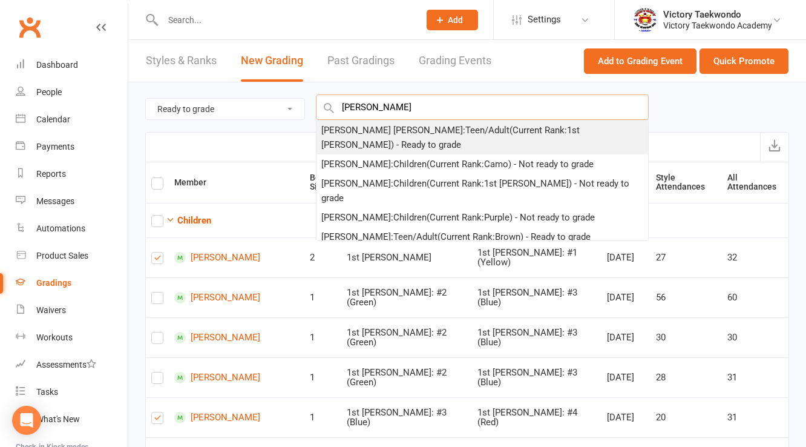
type input "isabella ram"
click at [368, 131] on div "Isabella Ramos Rudder : Teen/Adult (Current Rank: 1st Dan ) - Ready to grade" at bounding box center [482, 137] width 322 height 29
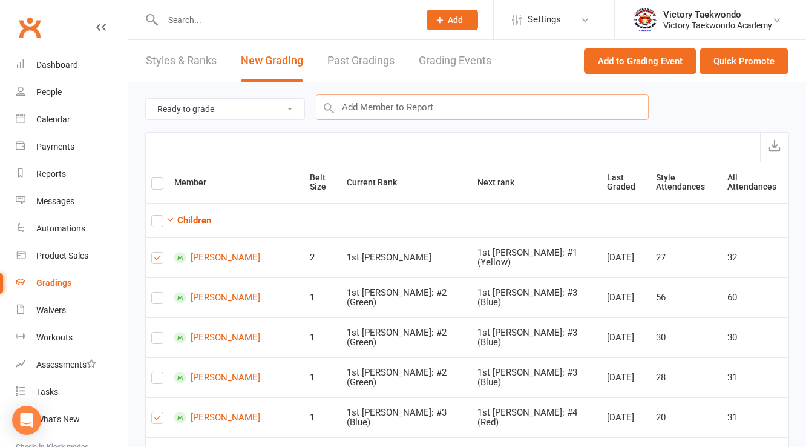
click at [367, 109] on input "text" at bounding box center [482, 106] width 333 height 25
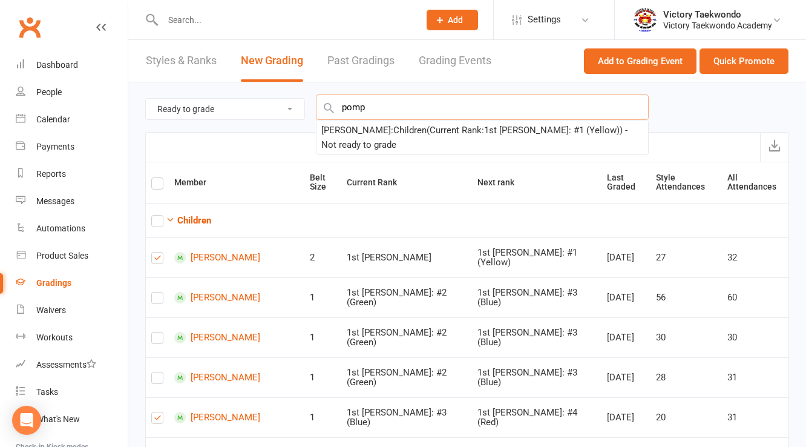
type input "pomp"
click at [387, 140] on div "Pompeyo Tinoco-Cassel : Children (Current Rank: 1st Dan: #1 (Yellow) ) - Not re…" at bounding box center [482, 137] width 322 height 29
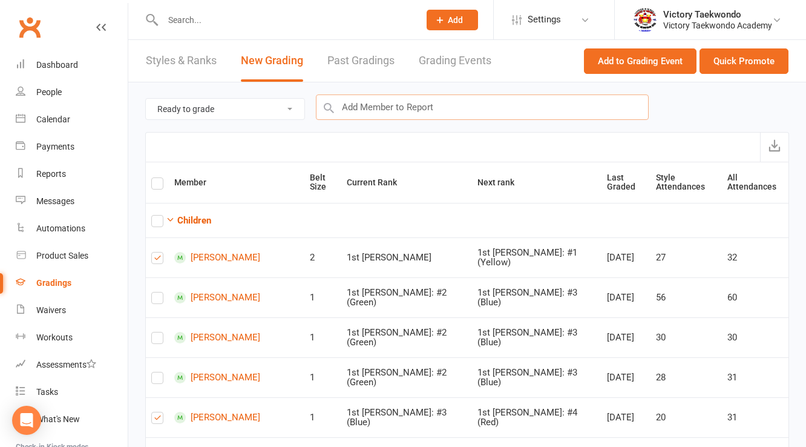
click at [391, 111] on input "text" at bounding box center [482, 106] width 333 height 25
type input "alrdirhc"
click at [398, 109] on input "text" at bounding box center [482, 106] width 333 height 25
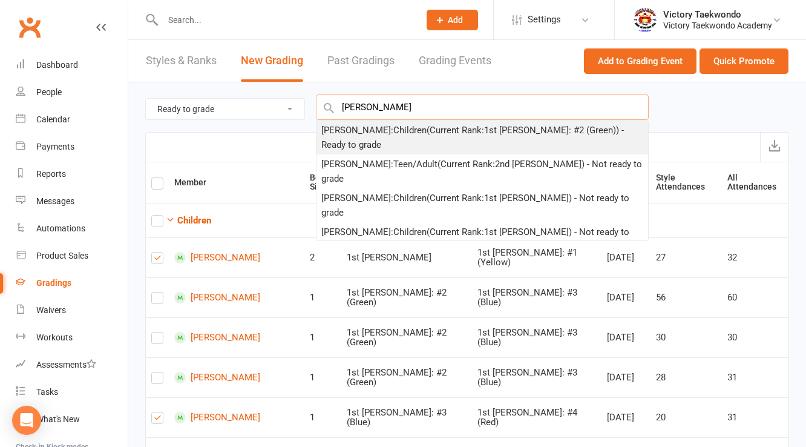
type input "aldrich"
click at [394, 129] on div "Elliott Aldrich : Children (Current Rank: 1st Dan: #2 (Green) ) - Ready to grade" at bounding box center [482, 137] width 322 height 29
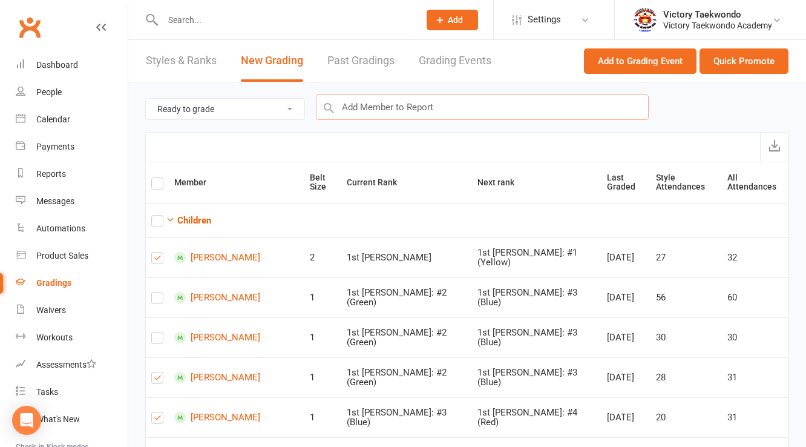
click at [393, 100] on input "text" at bounding box center [482, 106] width 333 height 25
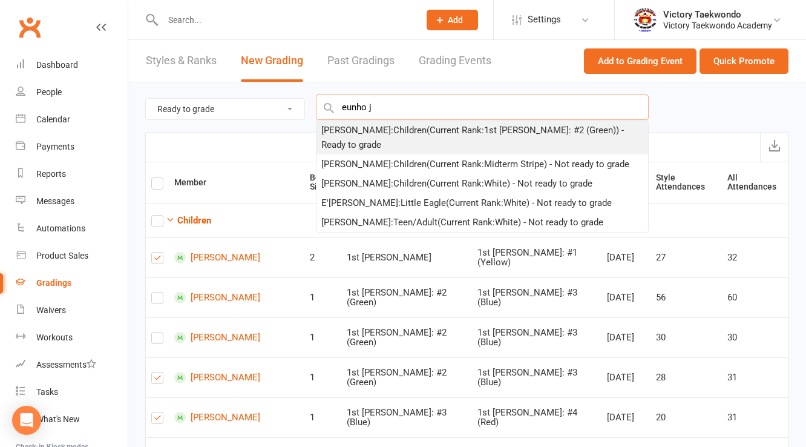
type input "eunho j"
click at [378, 130] on div "Eunho Jung : Children (Current Rank: 1st Dan: #2 (Green) ) - Ready to grade" at bounding box center [482, 137] width 322 height 29
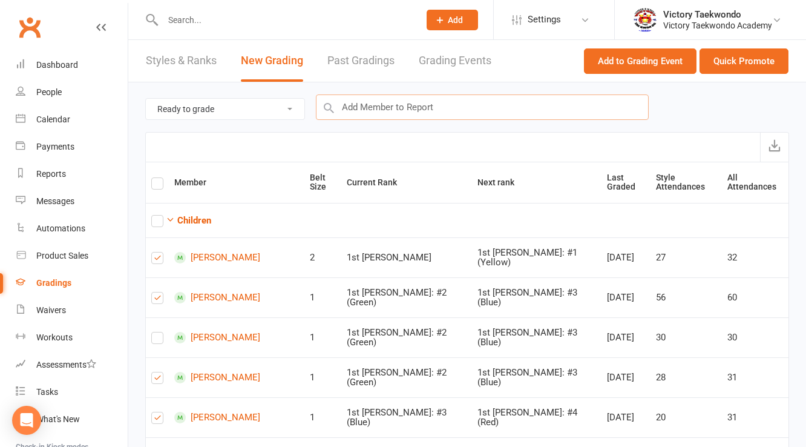
click at [382, 113] on input "text" at bounding box center [482, 106] width 333 height 25
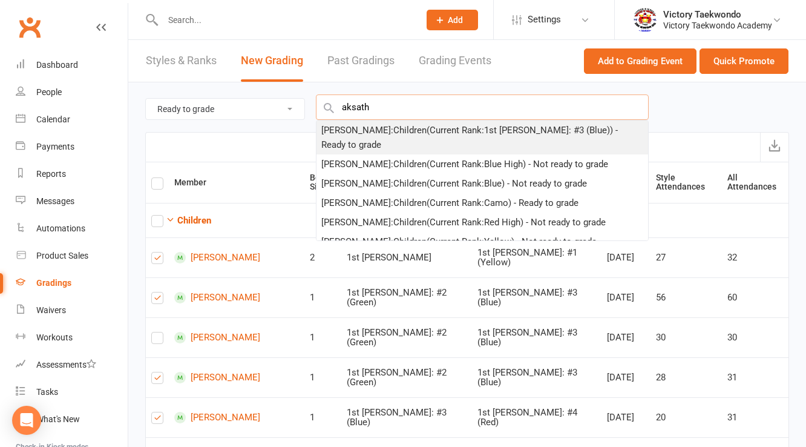
type input "aksath"
click at [383, 133] on div "Akshath Undaru : Children (Current Rank: 1st Dan: #3 (Blue) ) - Ready to grade" at bounding box center [482, 137] width 322 height 29
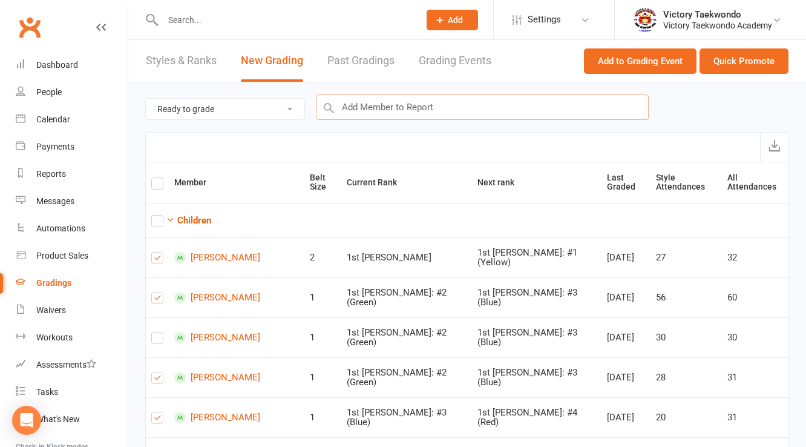
click at [384, 107] on input "text" at bounding box center [482, 106] width 333 height 25
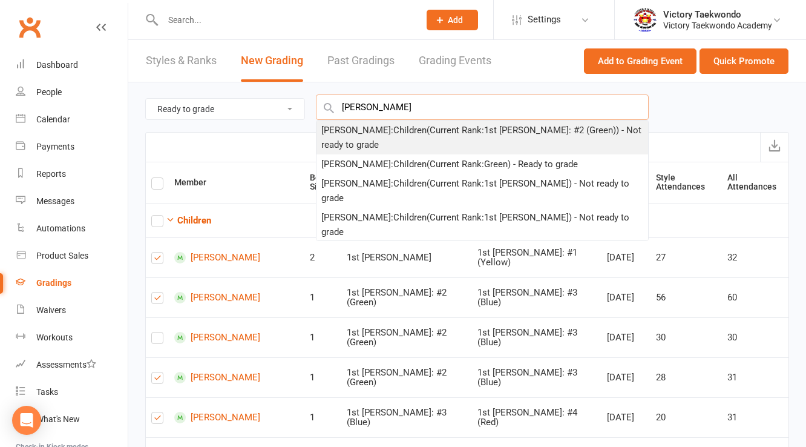
type input "jake z"
click at [387, 128] on div "Jake Zachow : Children (Current Rank: 1st Dan: #2 (Green) ) - Not ready to grade" at bounding box center [482, 137] width 322 height 29
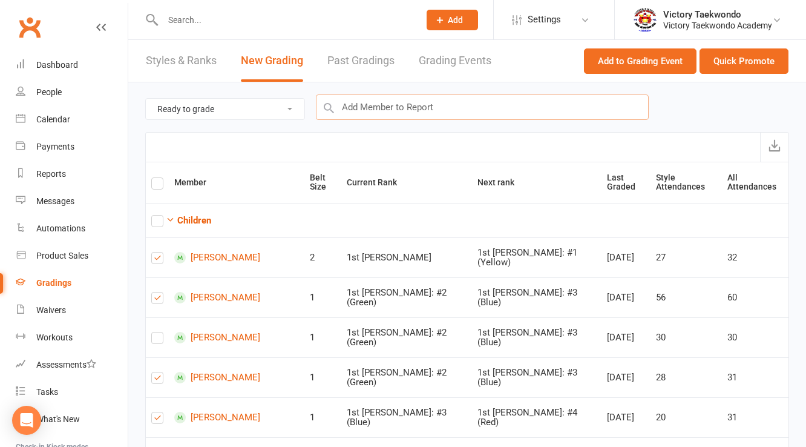
click at [384, 111] on input "text" at bounding box center [482, 106] width 333 height 25
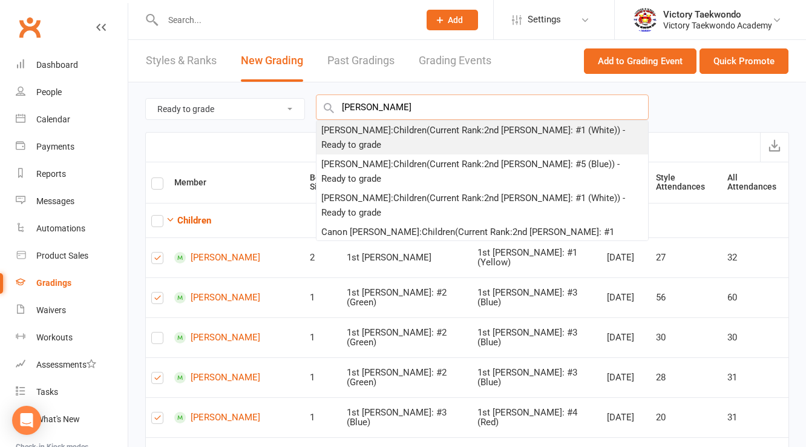
type input "jaxie rad"
click at [380, 128] on div "Jaxie Radler : Children (Current Rank: 2nd Dan: #1 (White) ) - Ready to grade" at bounding box center [482, 137] width 322 height 29
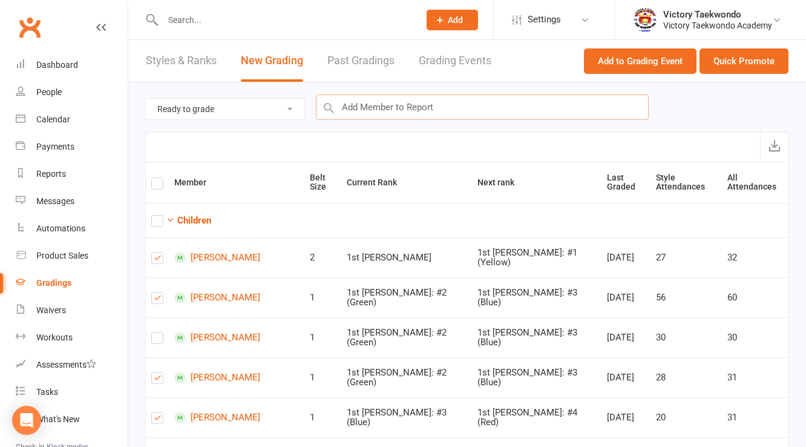
click at [384, 106] on input "text" at bounding box center [482, 106] width 333 height 25
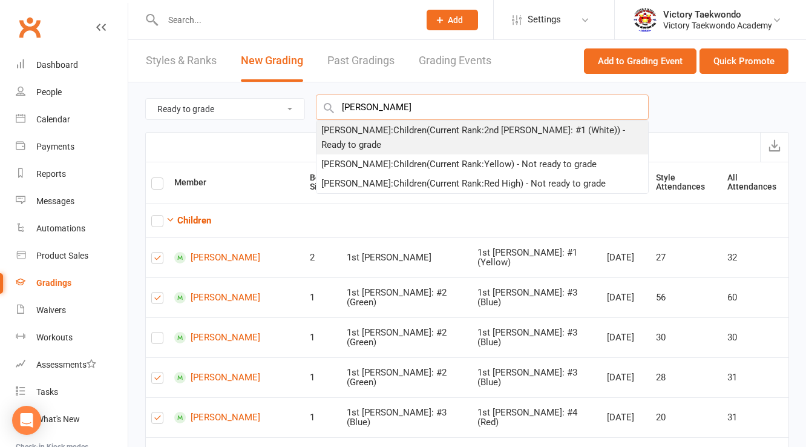
type input "sasha"
click at [387, 131] on div "Sasha Radler : Children (Current Rank: 2nd Dan: #1 (White) ) - Ready to grade" at bounding box center [482, 137] width 322 height 29
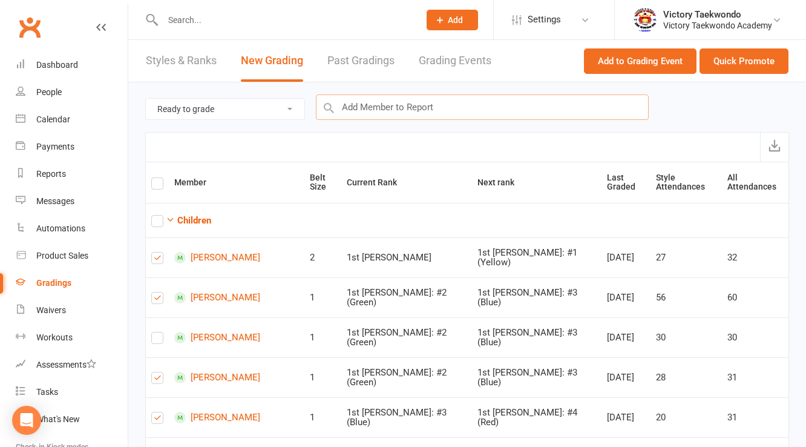
click at [389, 106] on input "text" at bounding box center [482, 106] width 333 height 25
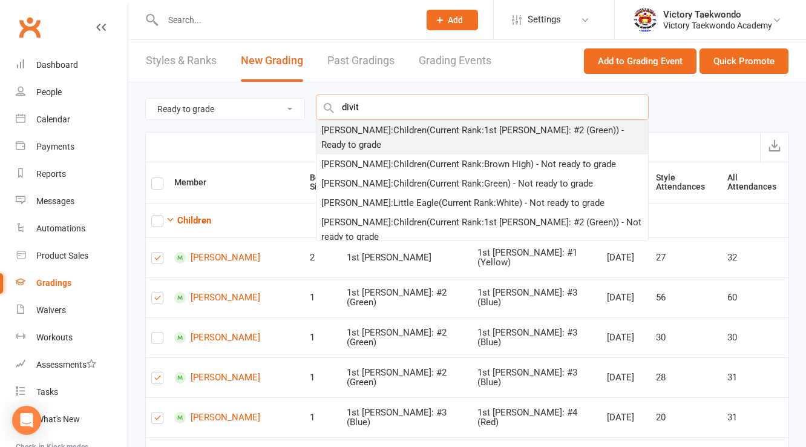
type input "divit"
click at [384, 128] on div "Divit Sharma : Children (Current Rank: 1st Dan: #2 (Green) ) - Ready to grade" at bounding box center [482, 137] width 322 height 29
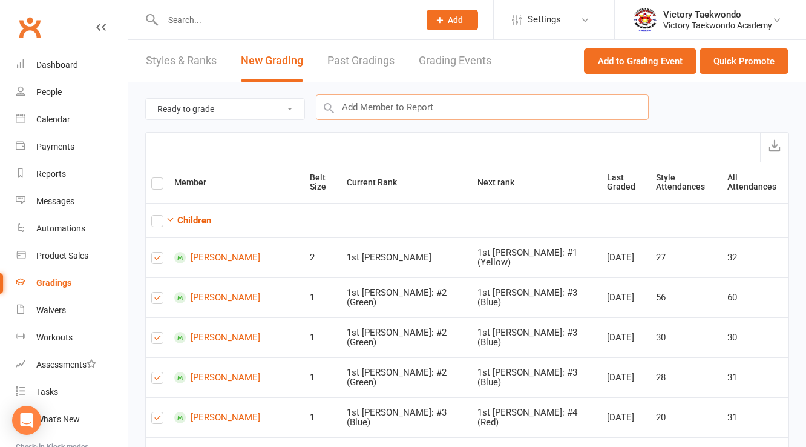
click at [384, 111] on input "text" at bounding box center [482, 106] width 333 height 25
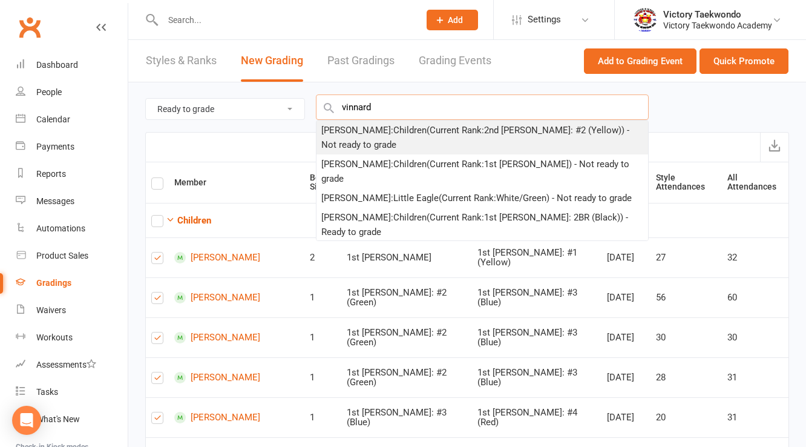
type input "vinnard"
click at [381, 133] on div "Thomas Vinnard : Children (Current Rank: 2nd Dan: #2 (Yellow) ) - Not ready to …" at bounding box center [482, 137] width 322 height 29
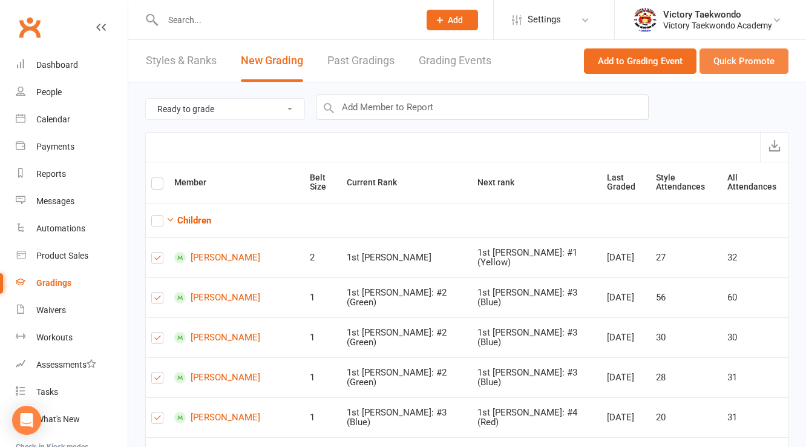
click at [741, 70] on button "Quick Promote" at bounding box center [743, 60] width 89 height 25
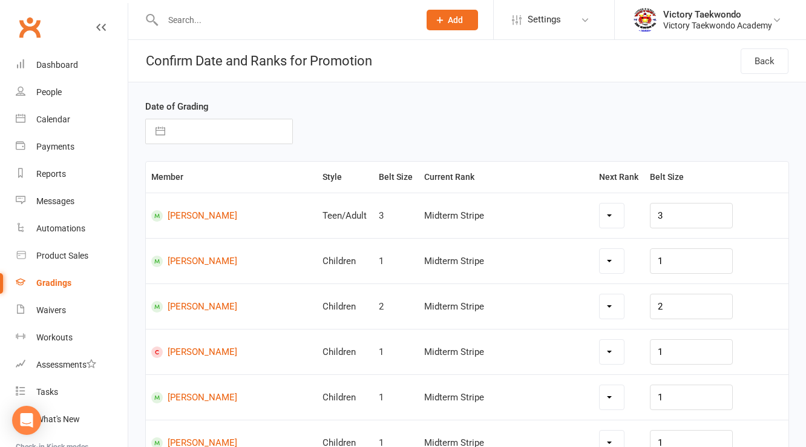
select select "6848"
select select "6807"
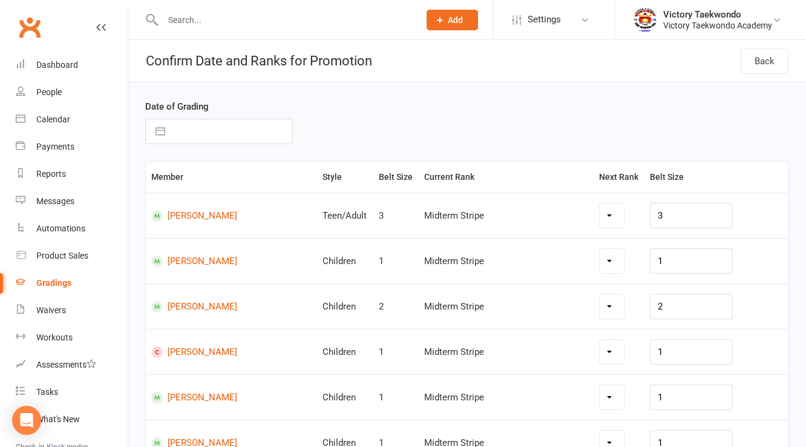
select select "6807"
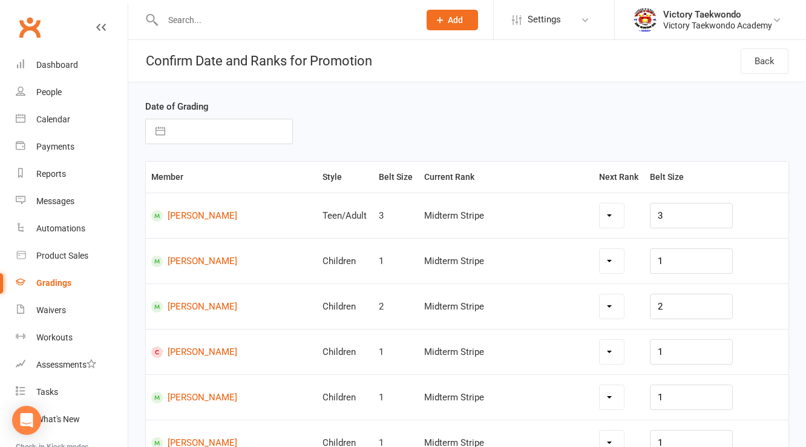
select select "6807"
select select "6848"
select select "6813"
select select "6854"
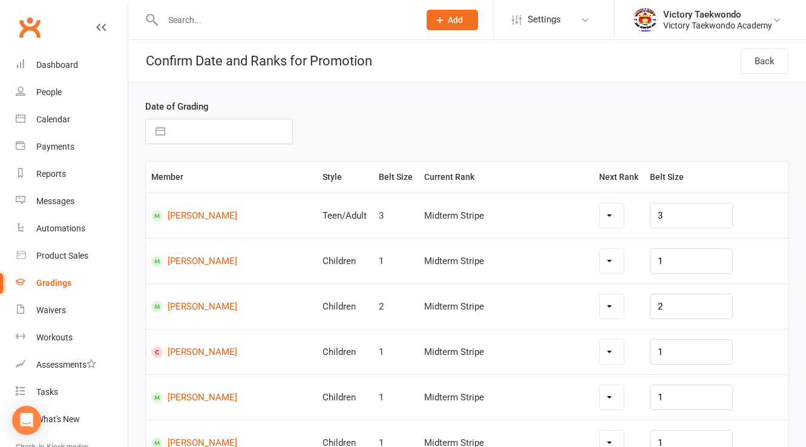
select select "6854"
select select "6867"
select select "6862"
select select "6872"
select select "6867"
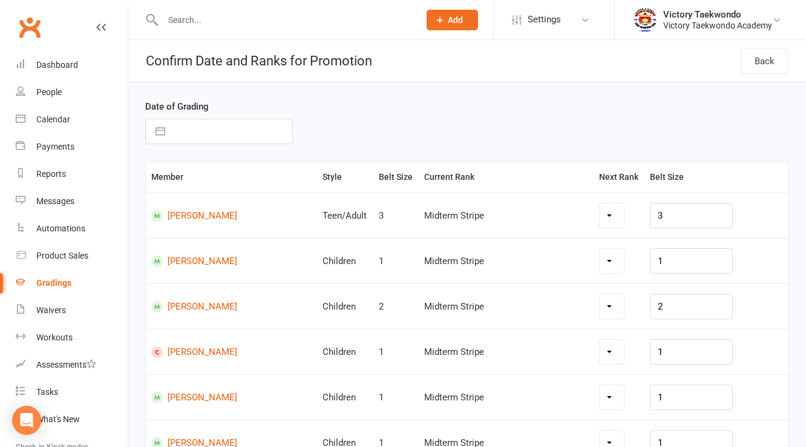
select select "6855"
select select "6870"
select select "6858"
select select "6867"
select select "6868"
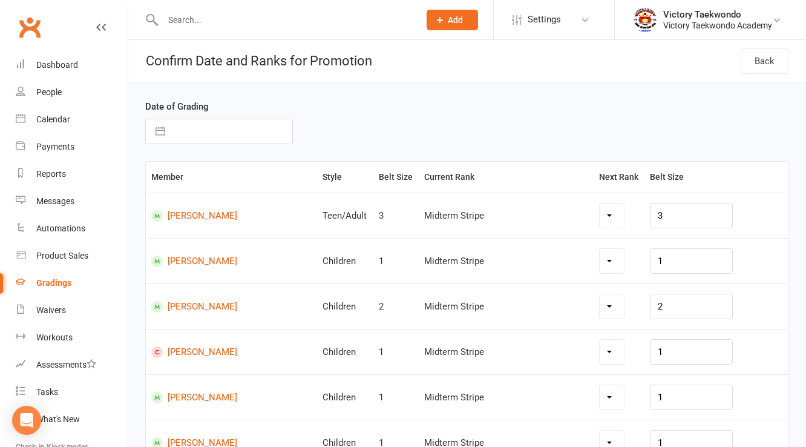
select select "6857"
select select "6866"
select select "6851"
select select "6864"
select select "6865"
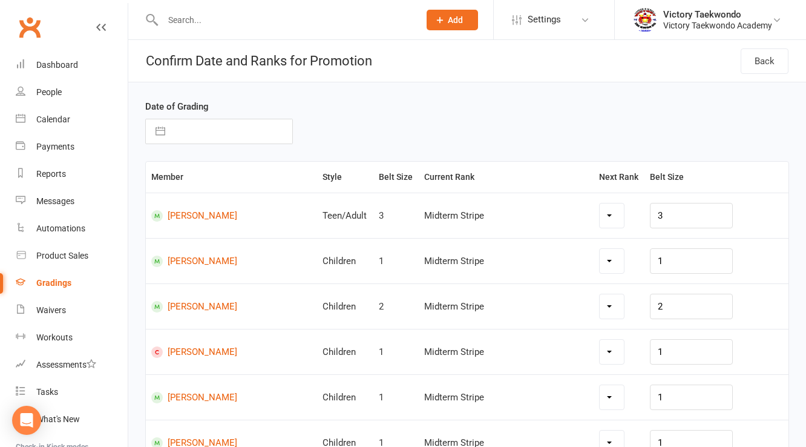
select select "6859"
select select "6819"
select select "6815"
select select "6812"
select select "6808"
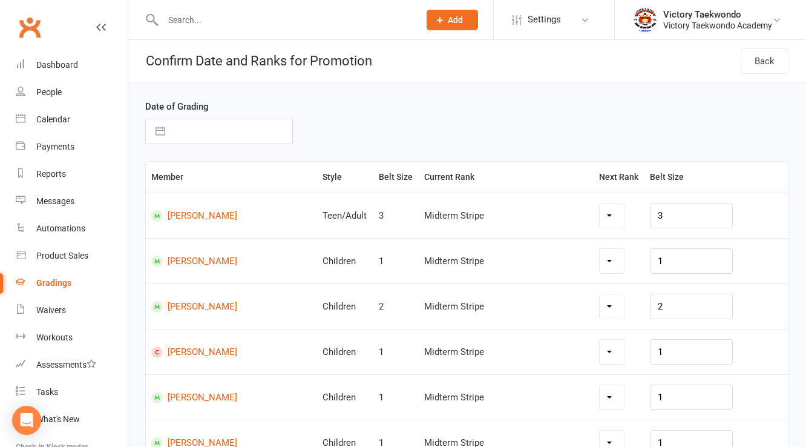
select select "6811"
select select "6849"
select select "6809"
select select "6810"
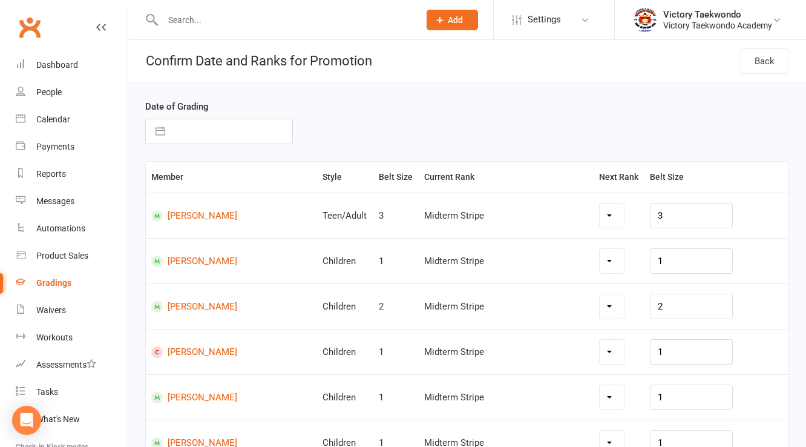
select select "6811"
select select "6810"
select select "6815"
select select "6810"
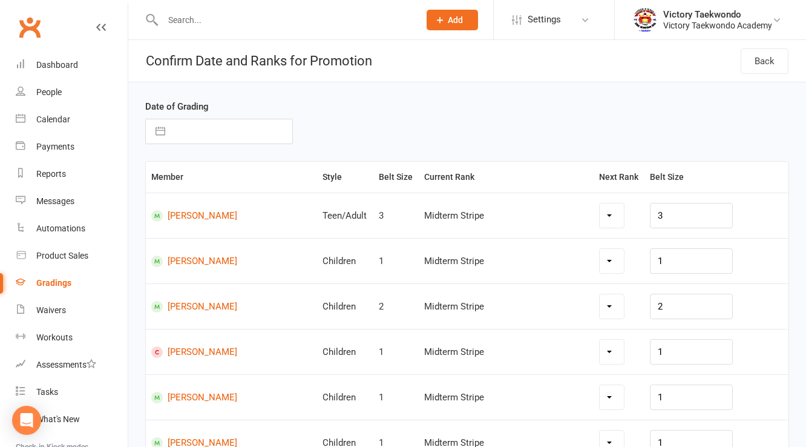
select select "6816"
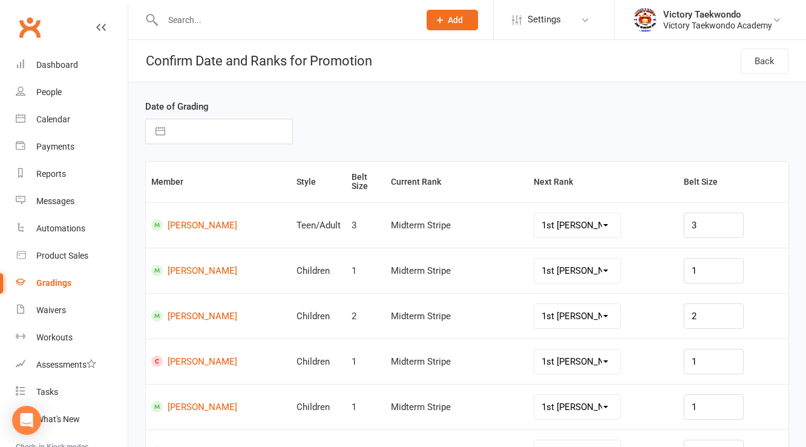
click at [234, 133] on input "text" at bounding box center [231, 131] width 121 height 24
select select "8"
select select "2025"
select select "9"
select select "2025"
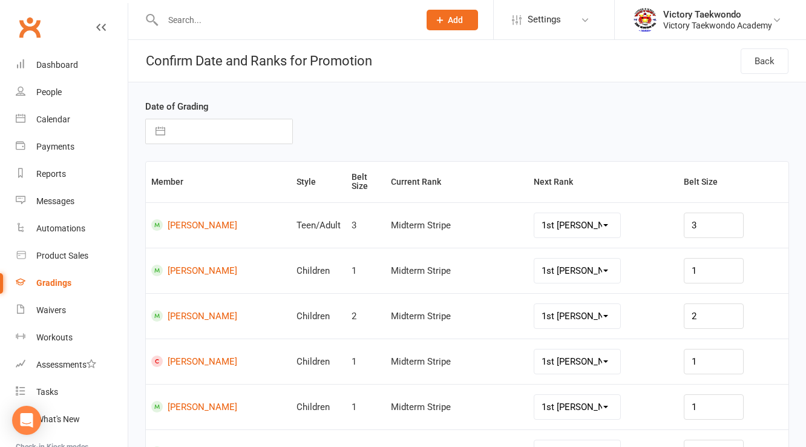
select select "10"
select select "2025"
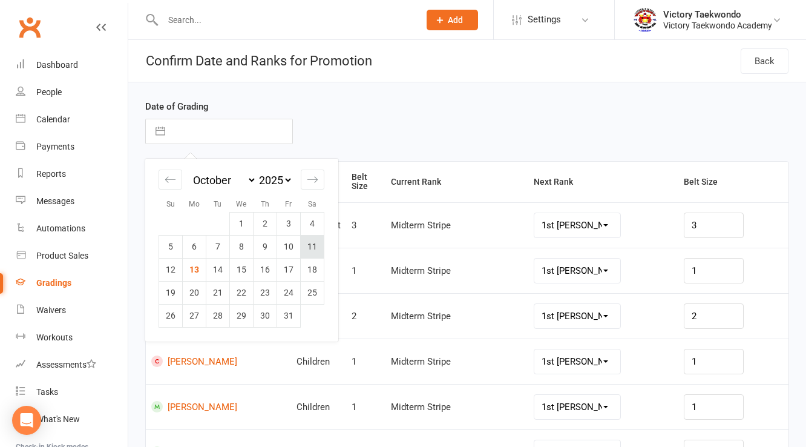
click at [316, 246] on td "11" at bounding box center [313, 246] width 24 height 23
type input "11 Oct 2025"
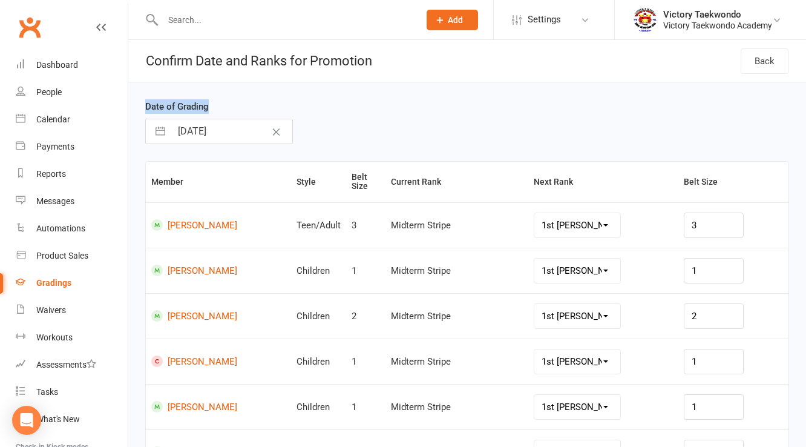
drag, startPoint x: 805, startPoint y: 47, endPoint x: 803, endPoint y: 87, distance: 40.6
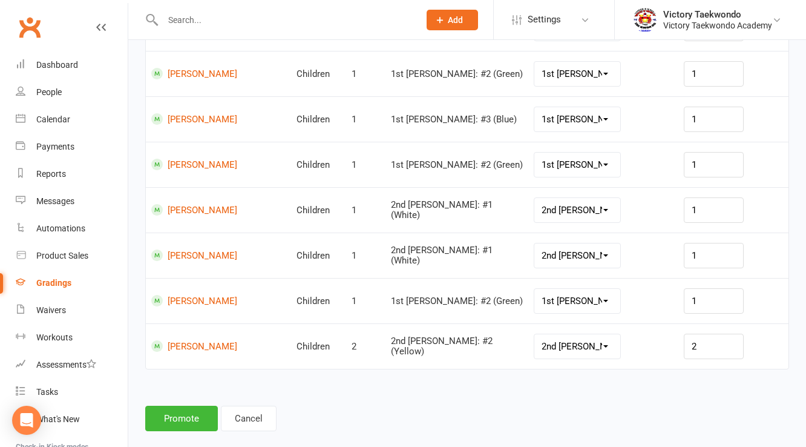
scroll to position [1922, 0]
click at [182, 405] on button "Promote" at bounding box center [181, 417] width 73 height 25
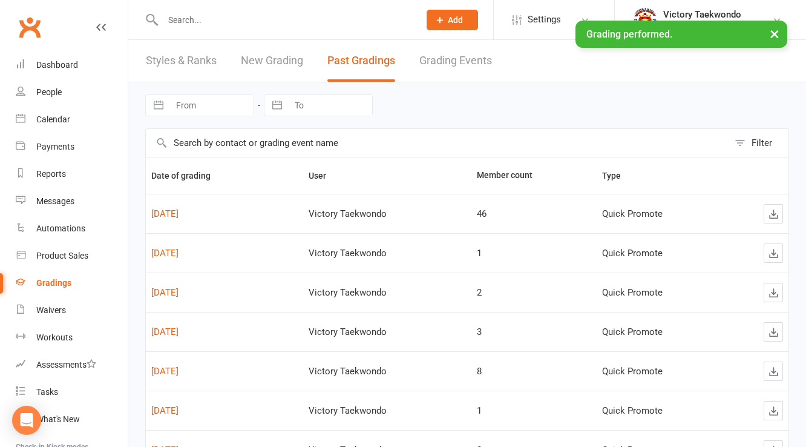
click at [209, 21] on div "× Grading performed." at bounding box center [395, 21] width 790 height 0
click at [191, 15] on input "text" at bounding box center [285, 19] width 252 height 17
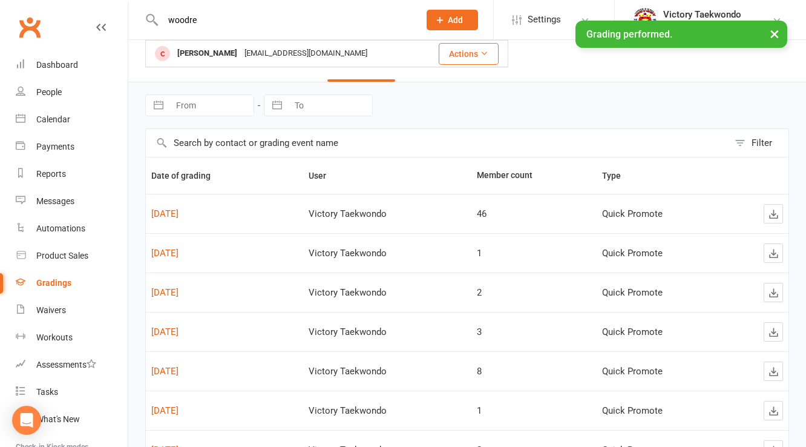
type input "woodre"
click at [200, 21] on div "× Grading performed." at bounding box center [395, 21] width 790 height 0
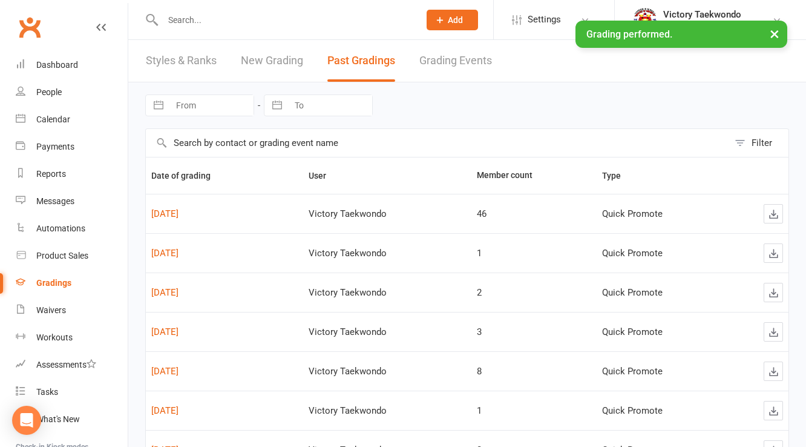
click at [204, 21] on div "× Grading performed." at bounding box center [395, 21] width 790 height 0
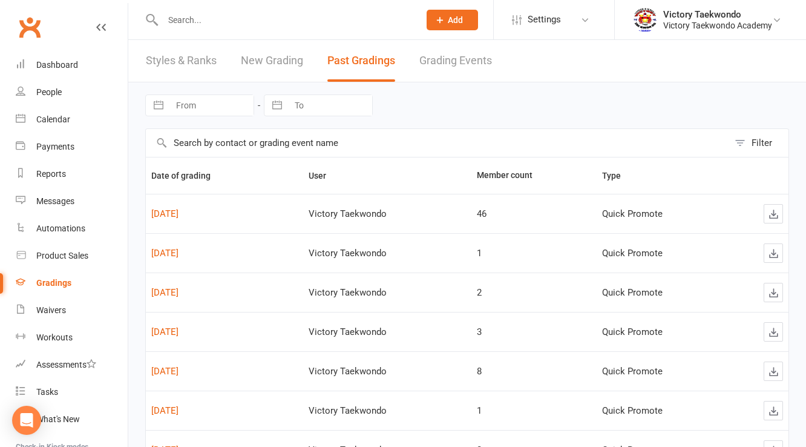
click at [203, 24] on input "text" at bounding box center [285, 19] width 252 height 17
type input "w"
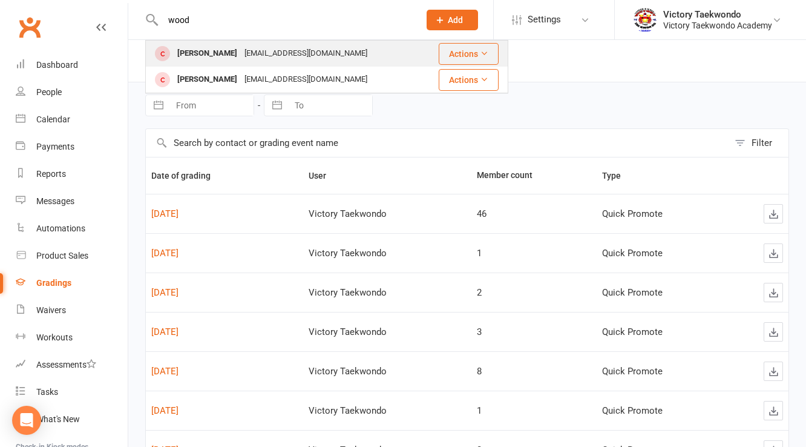
type input "wood"
click at [213, 48] on div "Zachary Woodruff" at bounding box center [207, 54] width 67 height 18
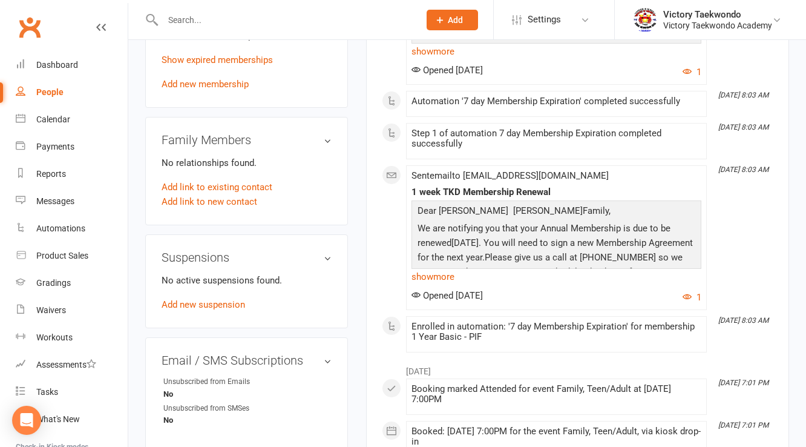
scroll to position [532, 0]
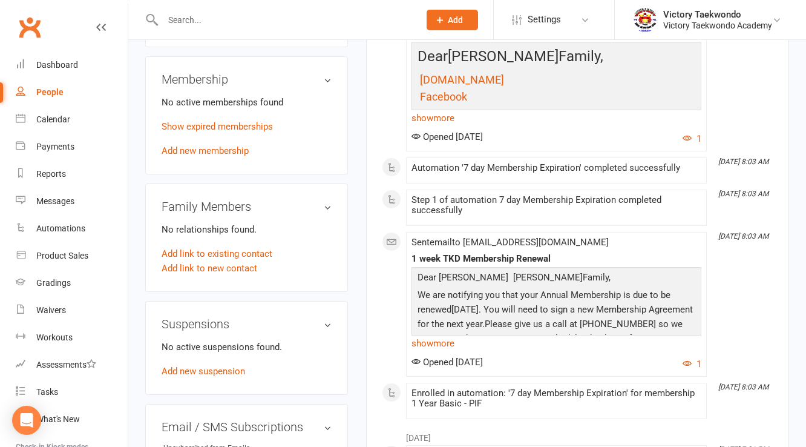
click at [216, 132] on p "Show expired memberships" at bounding box center [247, 126] width 170 height 15
click at [215, 132] on link "Show expired memberships" at bounding box center [217, 126] width 111 height 11
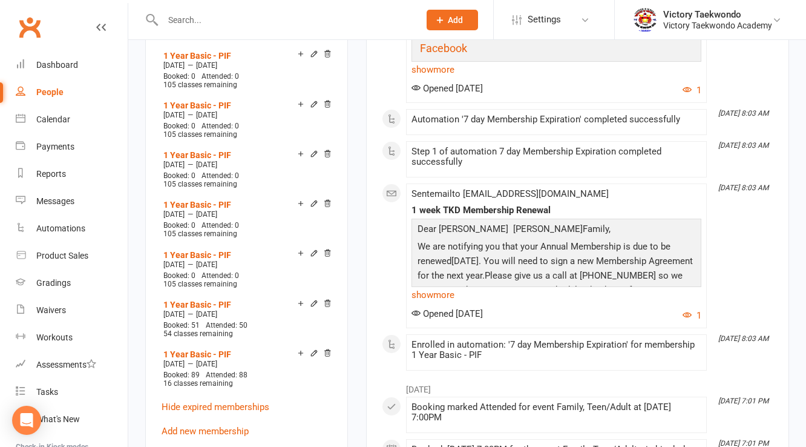
scroll to position [774, 0]
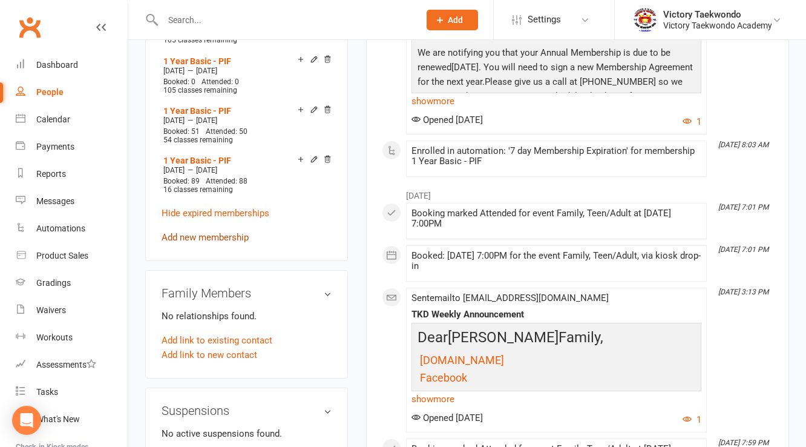
click at [216, 243] on link "Add new membership" at bounding box center [205, 237] width 87 height 11
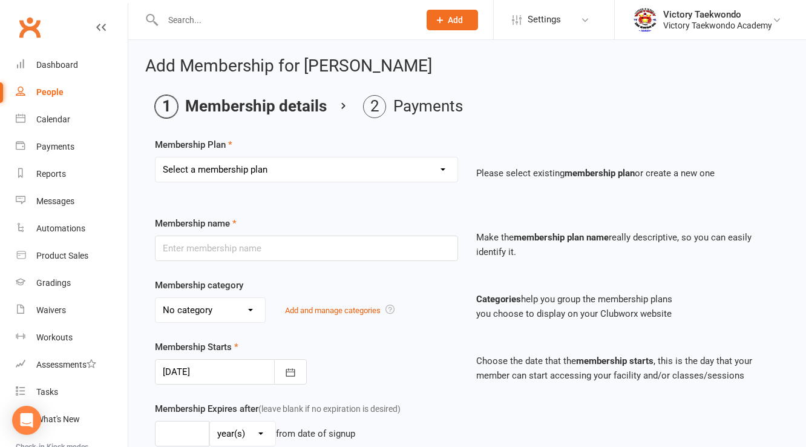
click at [224, 170] on select "Select a membership plan Create new Membership Plan 2 Week Trial 4 Week Special…" at bounding box center [306, 169] width 302 height 24
select select "3"
click at [155, 157] on select "Select a membership plan Create new Membership Plan 2 Week Trial 4 Week Special…" at bounding box center [306, 169] width 302 height 24
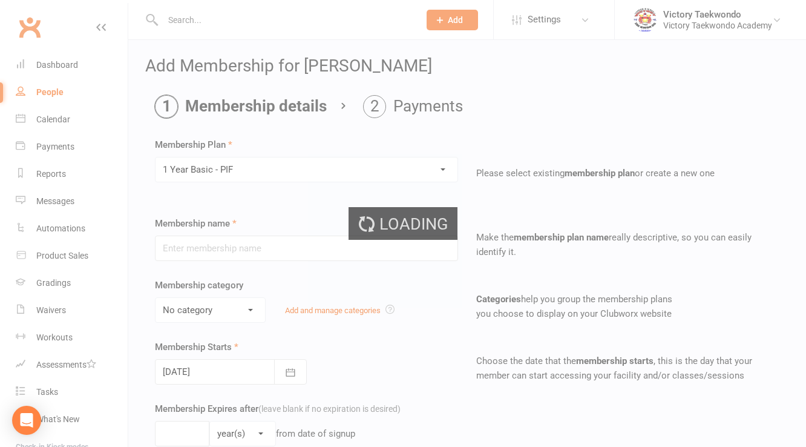
type input "1 Year Basic - PIF"
select select "1"
type input "1"
type input "105"
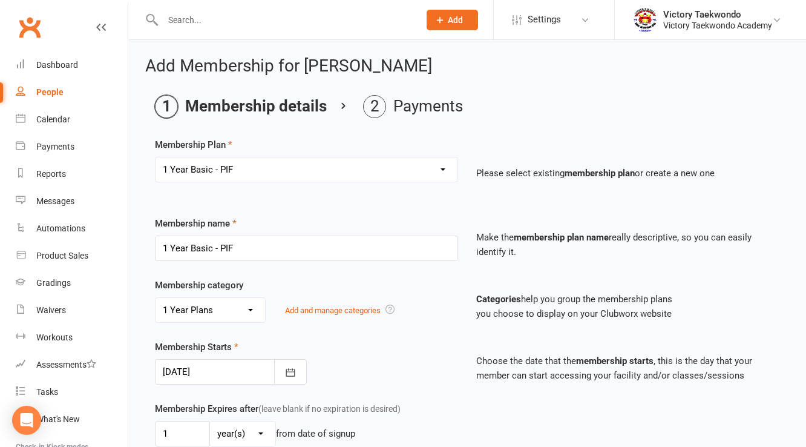
click at [233, 370] on div at bounding box center [231, 371] width 152 height 25
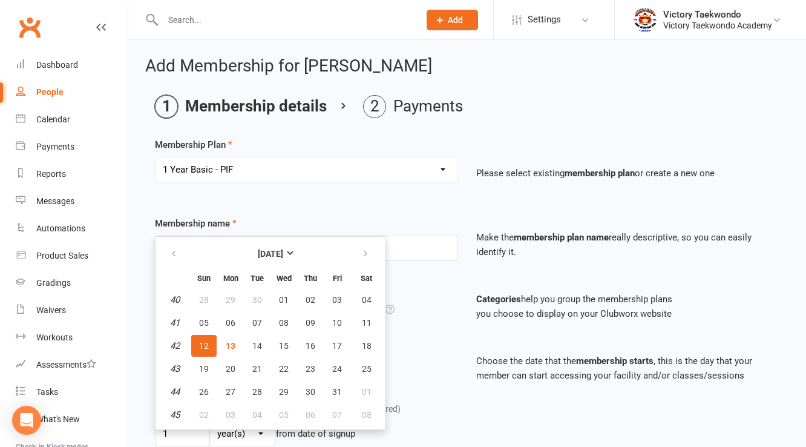
click at [199, 341] on span "12" at bounding box center [204, 346] width 10 height 10
type input "12 Oct 2025"
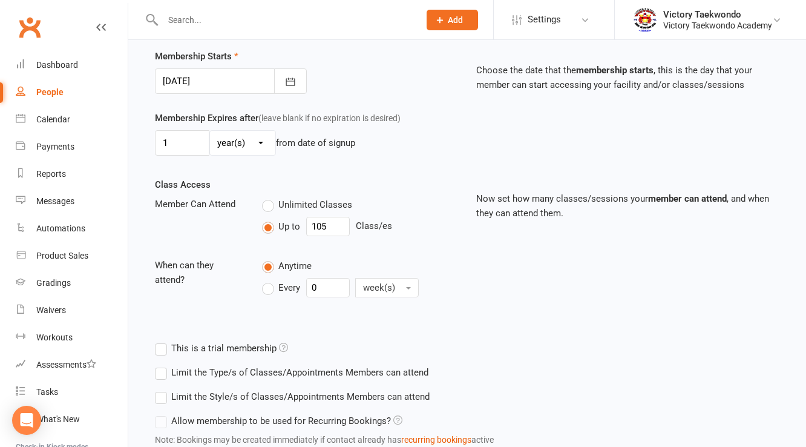
scroll to position [376, 0]
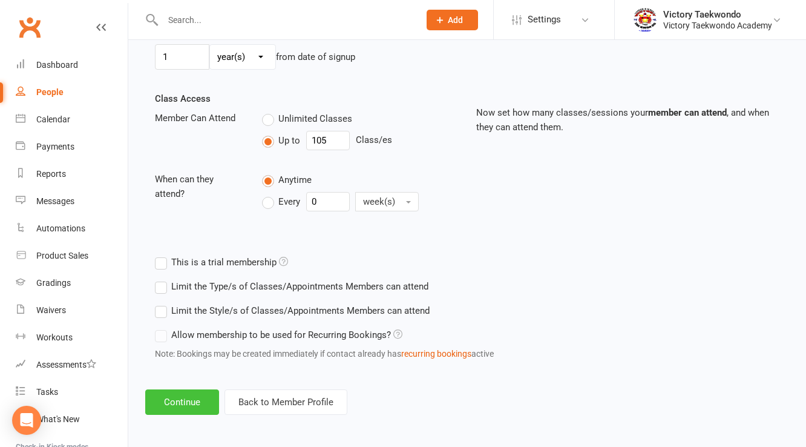
click at [208, 397] on button "Continue" at bounding box center [182, 401] width 74 height 25
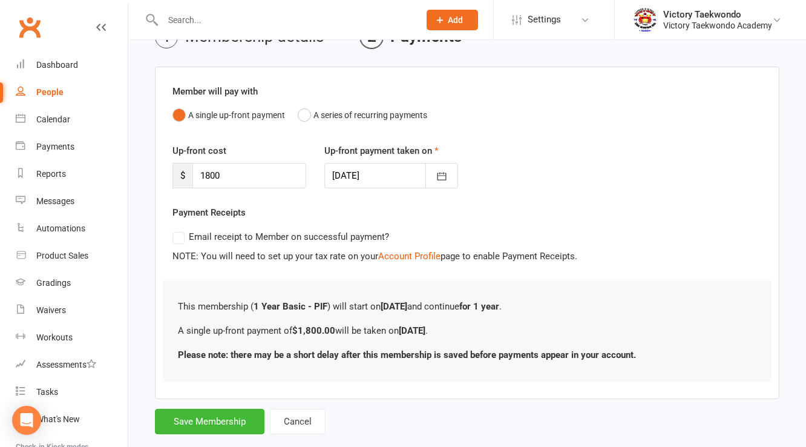
scroll to position [93, 0]
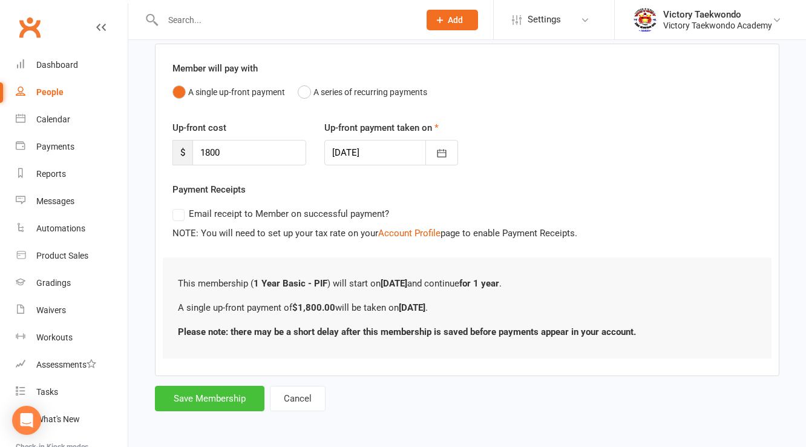
click at [215, 397] on button "Save Membership" at bounding box center [210, 397] width 110 height 25
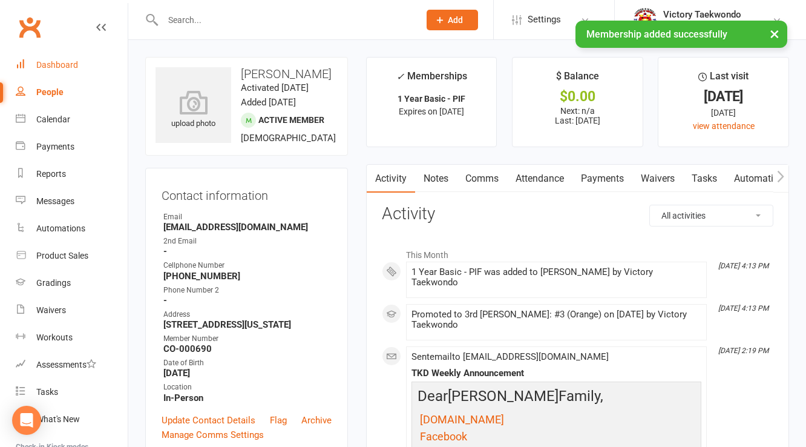
click at [54, 70] on link "Dashboard" at bounding box center [72, 64] width 112 height 27
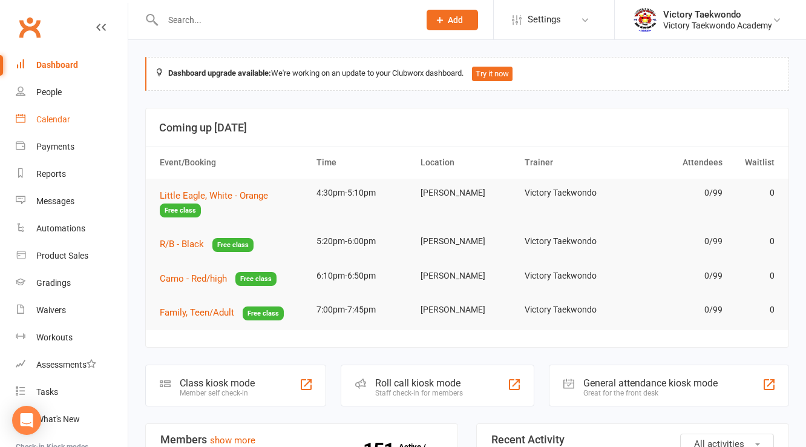
click at [49, 114] on div "Calendar" at bounding box center [53, 119] width 34 height 10
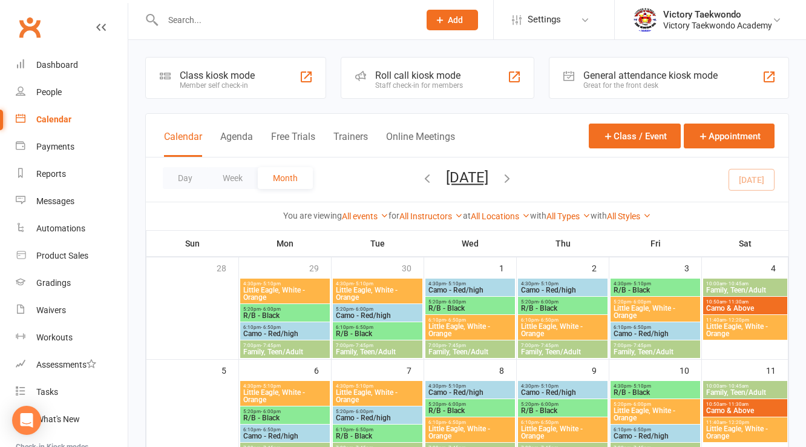
click at [237, 77] on div "Class kiosk mode" at bounding box center [217, 75] width 75 height 11
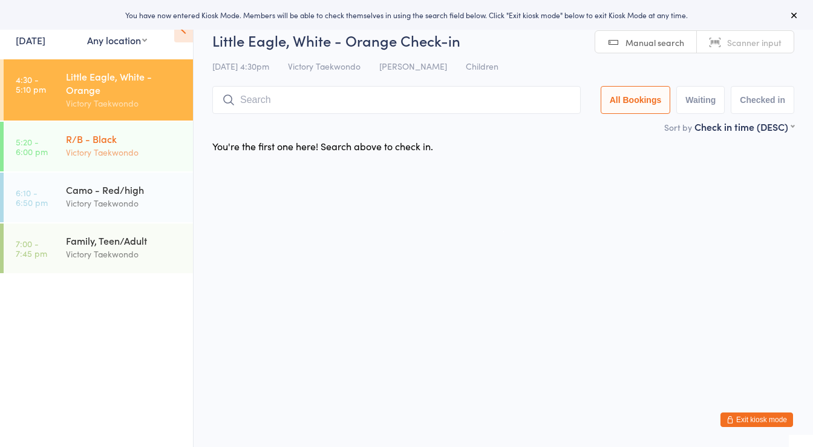
click at [125, 143] on div "R/B - Black" at bounding box center [124, 138] width 117 height 13
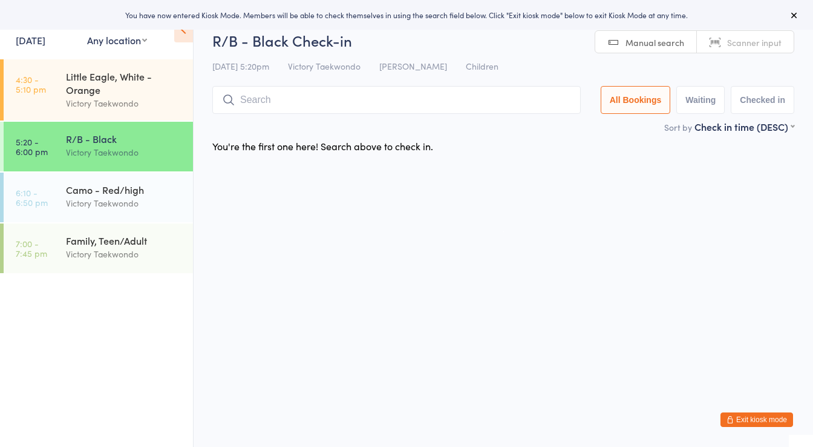
click at [267, 114] on div at bounding box center [396, 100] width 368 height 28
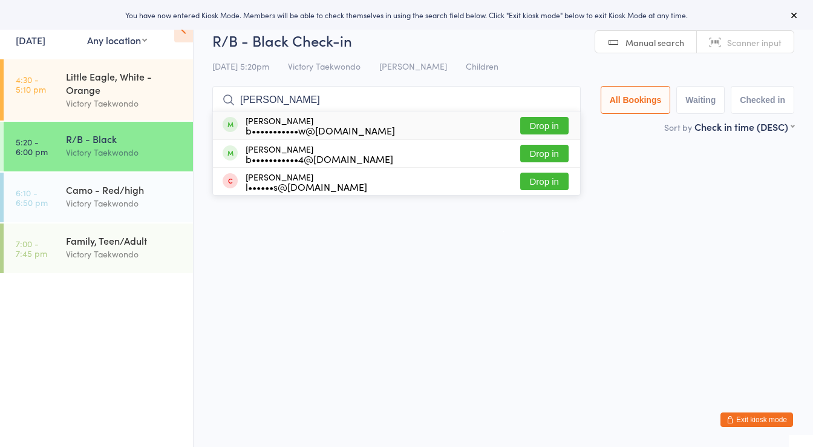
type input "jake z"
click at [286, 131] on div "b•••••••••••w@gmail.com" at bounding box center [320, 130] width 149 height 10
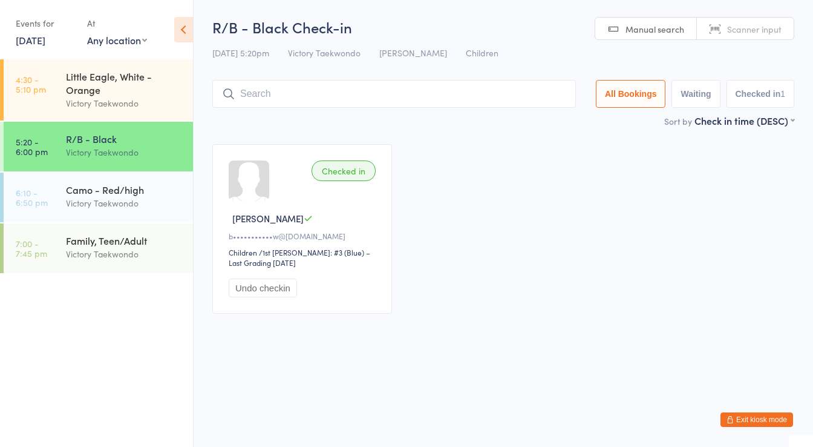
click at [254, 87] on input "search" at bounding box center [394, 94] width 364 height 28
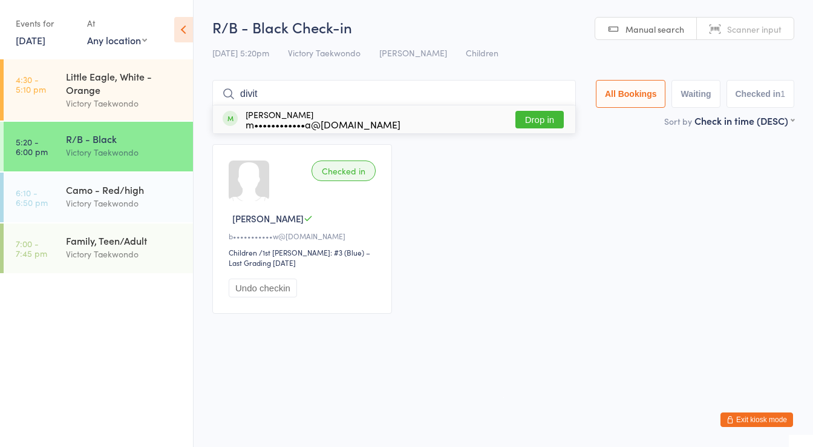
type input "divit"
click at [277, 107] on div "Divit Sharma m••••••••••••a@gmail.com Drop in" at bounding box center [394, 119] width 362 height 28
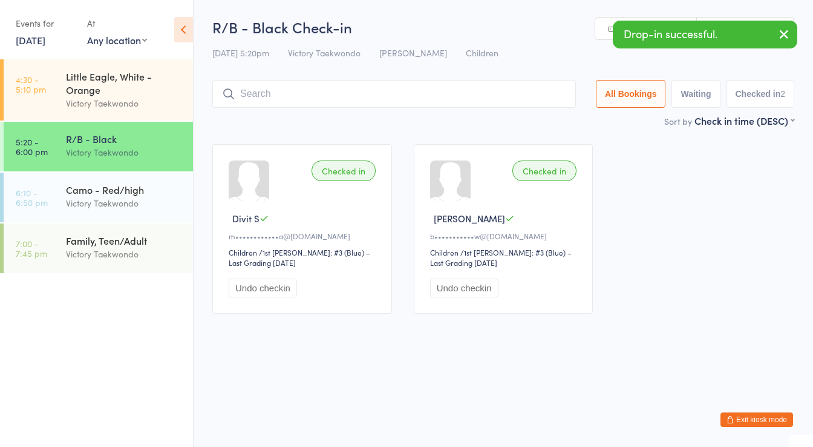
click at [278, 99] on input "search" at bounding box center [394, 94] width 364 height 28
click at [126, 97] on div "Victory Taekwondo" at bounding box center [124, 103] width 117 height 14
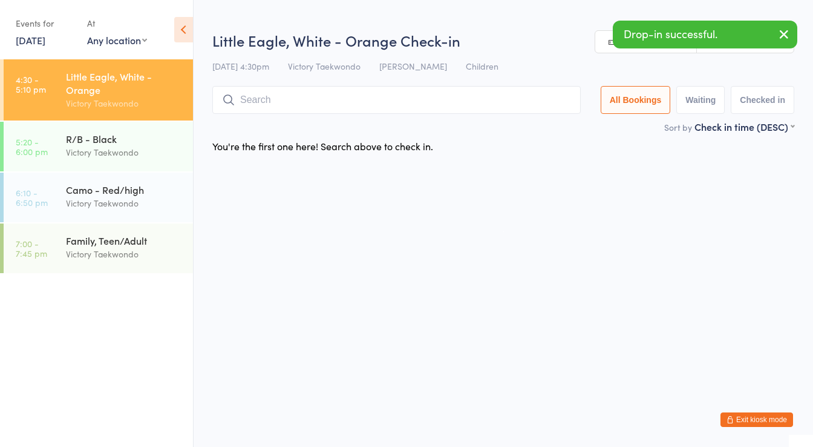
click at [230, 110] on input "search" at bounding box center [396, 100] width 368 height 28
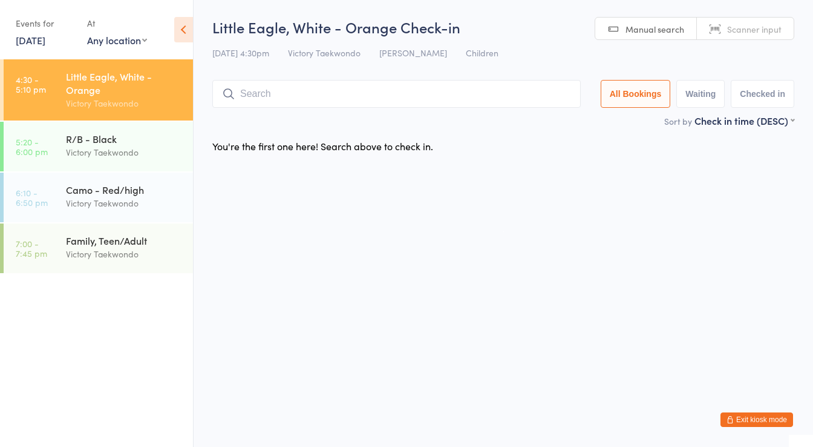
click at [757, 413] on button "Exit kiosk mode" at bounding box center [757, 419] width 73 height 15
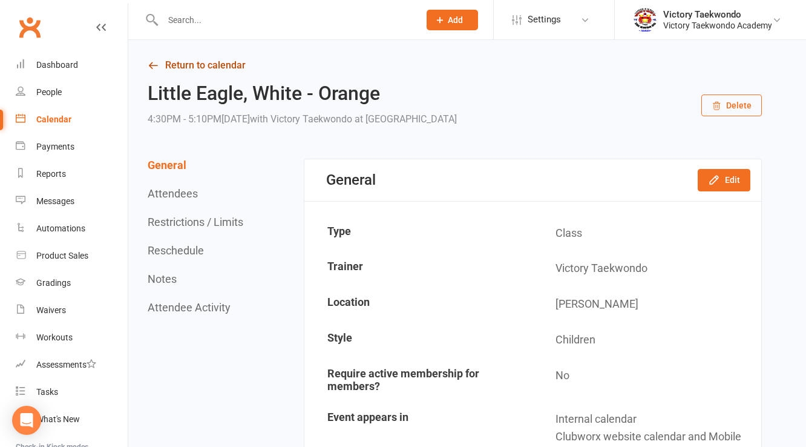
click at [329, 73] on link "Return to calendar" at bounding box center [455, 65] width 614 height 17
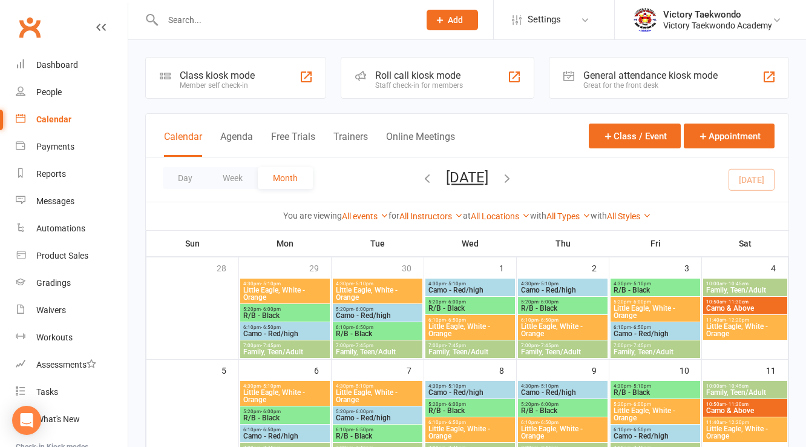
click at [217, 17] on input "text" at bounding box center [285, 19] width 252 height 17
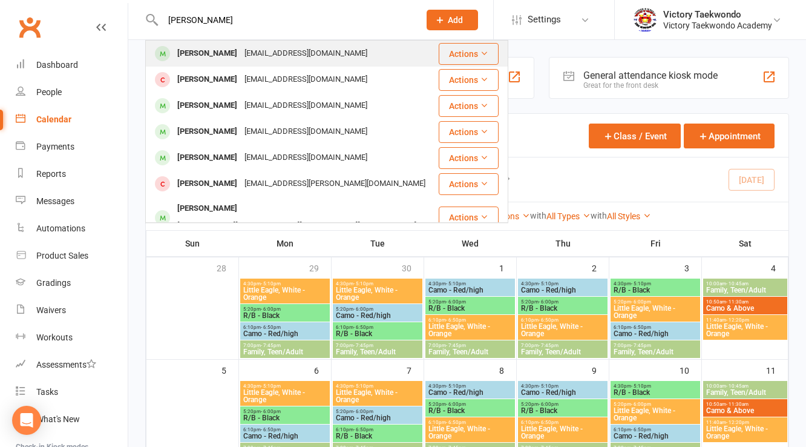
type input "[PERSON_NAME]"
click at [223, 53] on div "[PERSON_NAME]" at bounding box center [207, 54] width 67 height 18
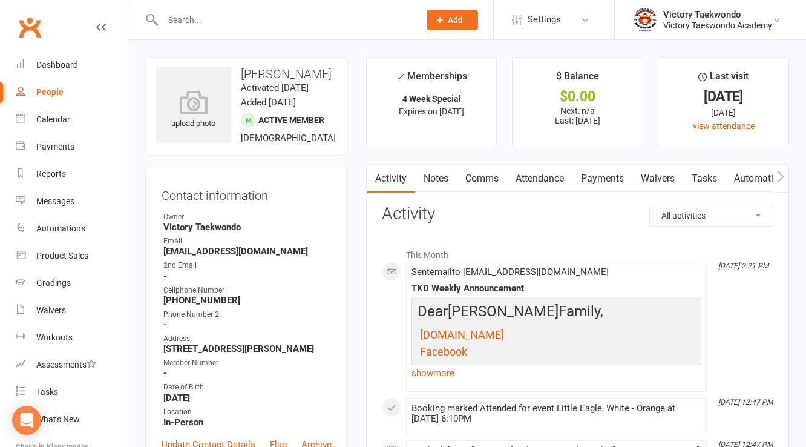
click at [257, 257] on strong "[EMAIL_ADDRESS][DOMAIN_NAME]" at bounding box center [247, 251] width 168 height 11
copy render-form-field "[EMAIL_ADDRESS][DOMAIN_NAME]"
click at [44, 108] on link "Calendar" at bounding box center [72, 119] width 112 height 27
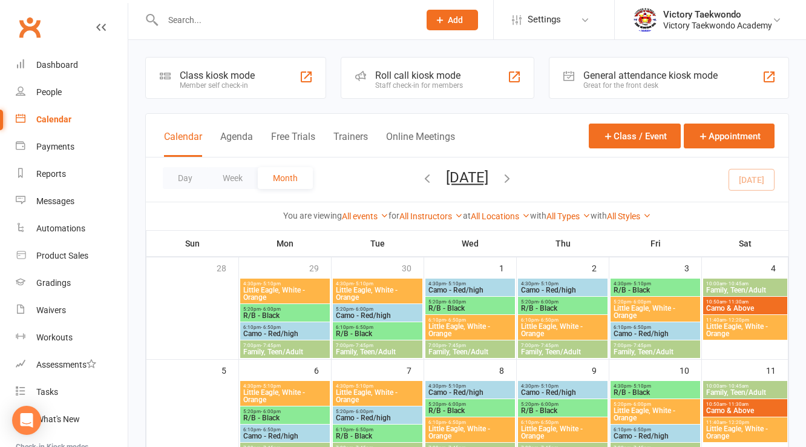
click at [240, 88] on div "Member self check-in" at bounding box center [217, 85] width 75 height 8
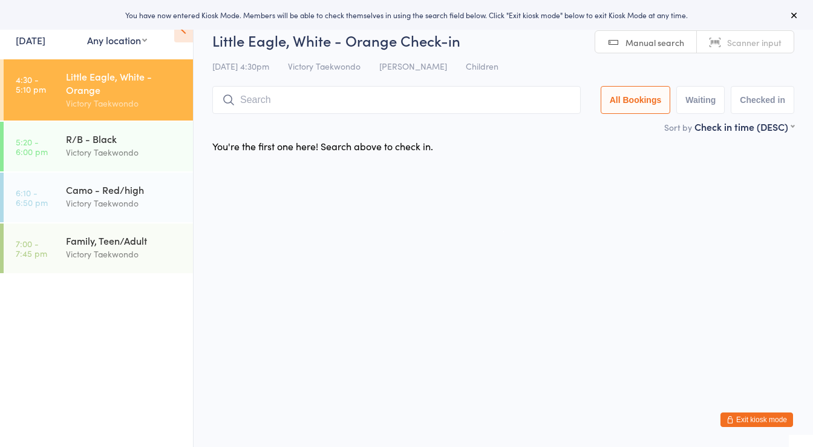
click at [247, 94] on input "search" at bounding box center [396, 100] width 368 height 28
click at [159, 136] on div "R/B - Black" at bounding box center [124, 138] width 117 height 13
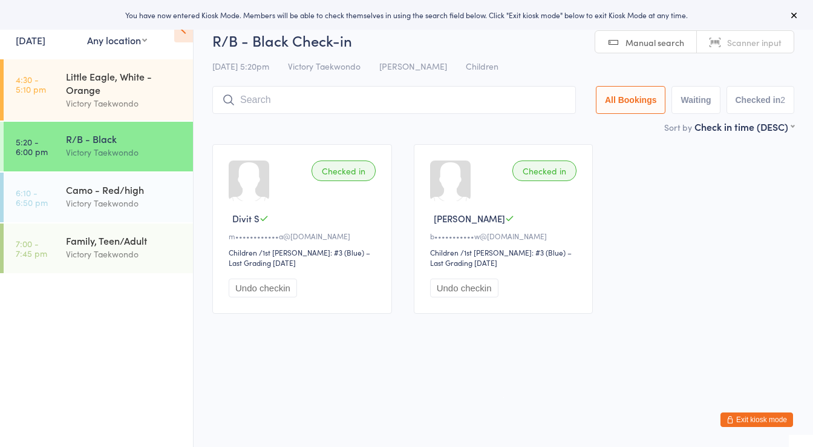
click at [281, 110] on input "search" at bounding box center [394, 100] width 364 height 28
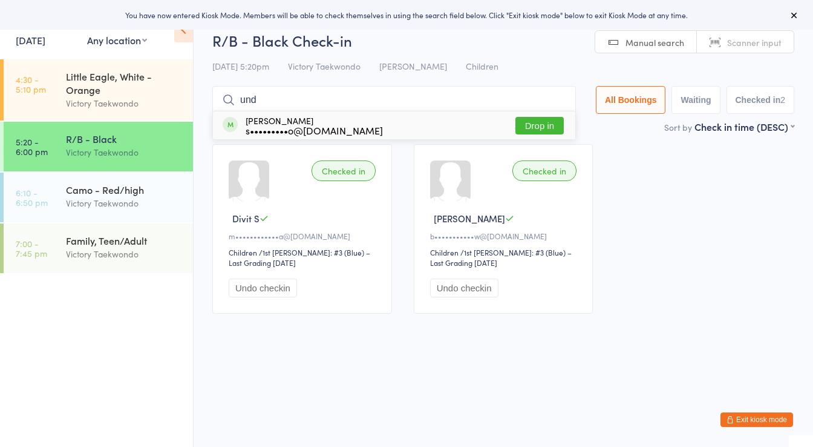
type input "und"
click at [289, 125] on div "s•••••••••o@gmail.com" at bounding box center [314, 130] width 137 height 10
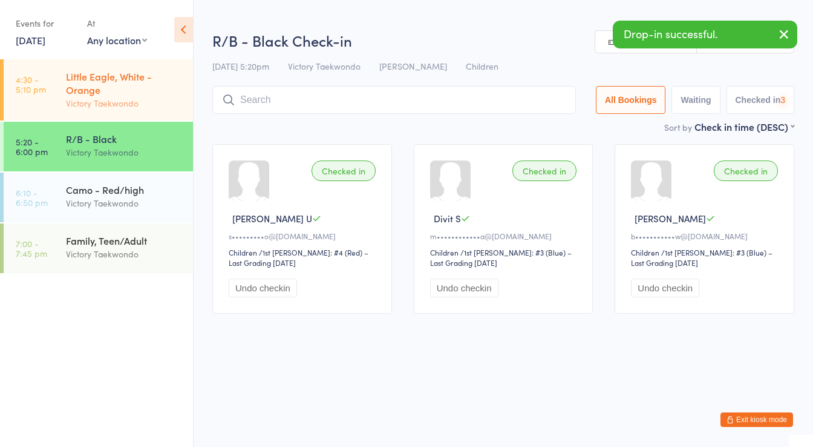
click at [111, 96] on div "Little Eagle, White - Orange" at bounding box center [124, 83] width 117 height 27
